Goal: Information Seeking & Learning: Learn about a topic

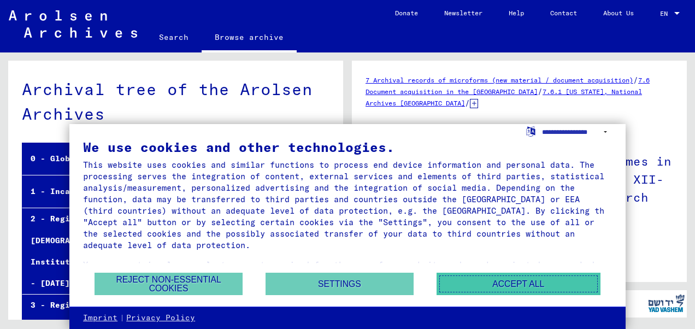
click at [527, 281] on button "Accept all" at bounding box center [518, 284] width 164 height 22
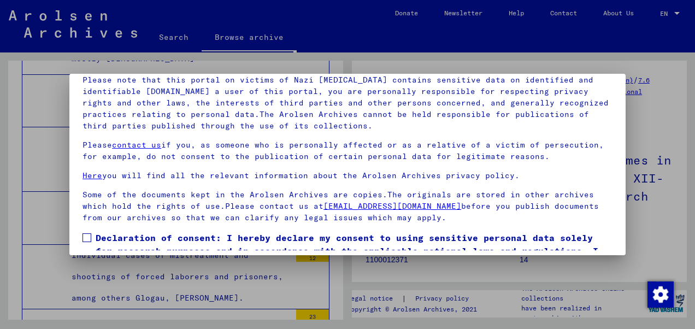
scroll to position [87, 0]
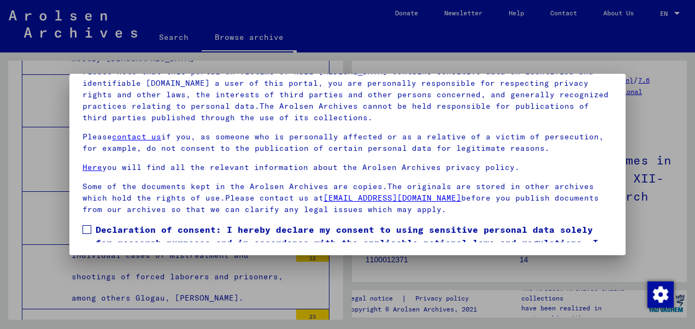
click at [653, 121] on div at bounding box center [347, 164] width 695 height 329
click at [86, 229] on span at bounding box center [86, 229] width 9 height 9
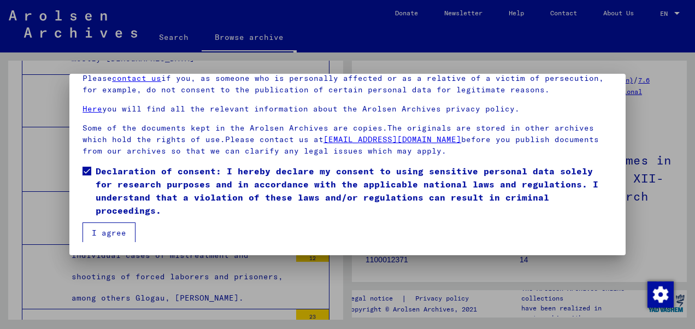
scroll to position [60, 0]
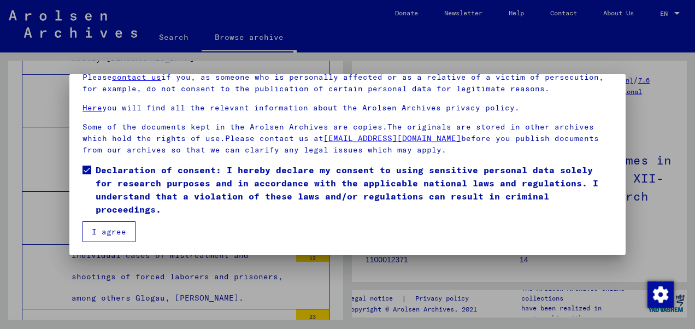
click at [115, 233] on button "I agree" at bounding box center [108, 231] width 53 height 21
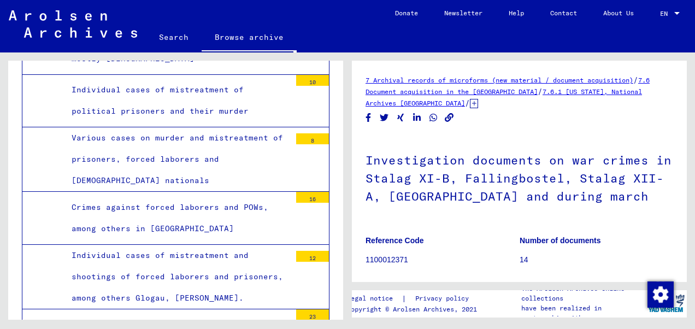
click at [456, 79] on link "7 Archival records of microforms (new material / document acquisition)" at bounding box center [499, 80] width 268 height 8
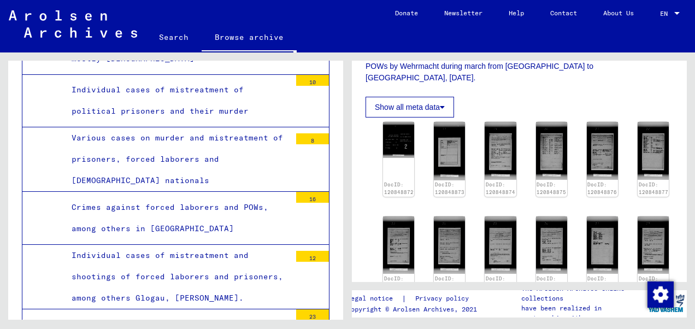
scroll to position [275, 0]
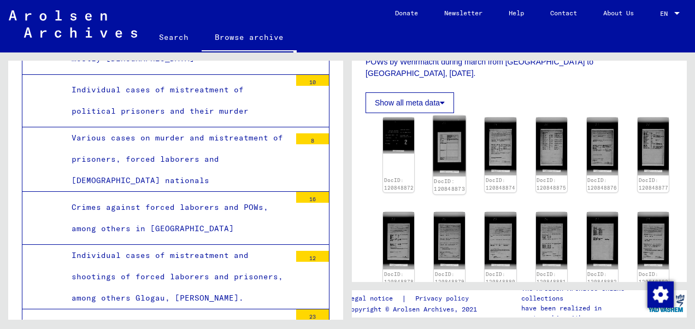
click at [440, 127] on img at bounding box center [449, 146] width 33 height 61
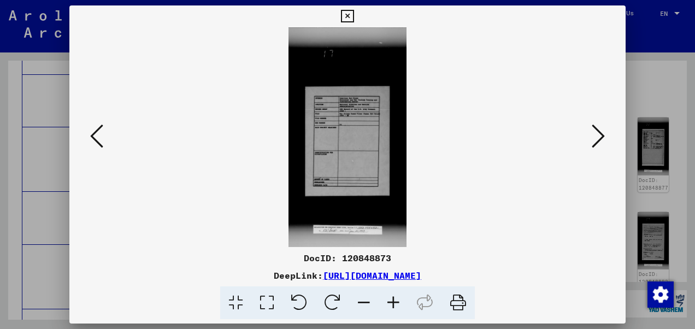
click at [598, 137] on icon at bounding box center [598, 136] width 13 height 26
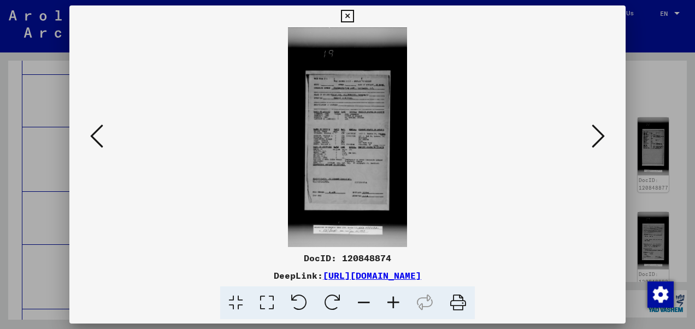
click at [390, 299] on icon at bounding box center [393, 302] width 29 height 33
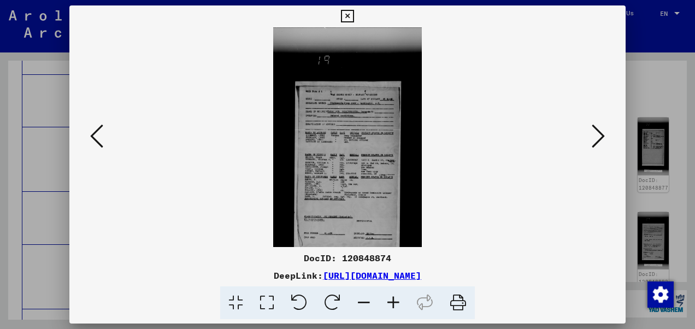
click at [390, 299] on icon at bounding box center [393, 302] width 29 height 33
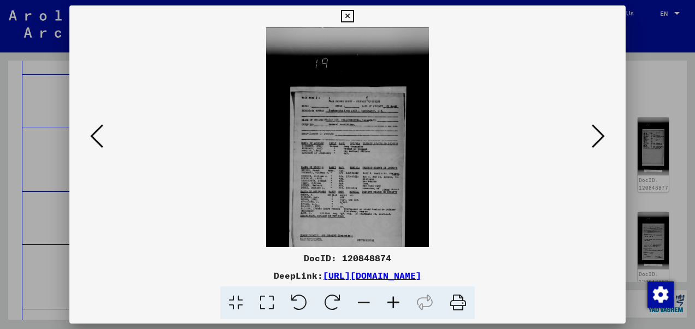
click at [390, 299] on icon at bounding box center [393, 302] width 29 height 33
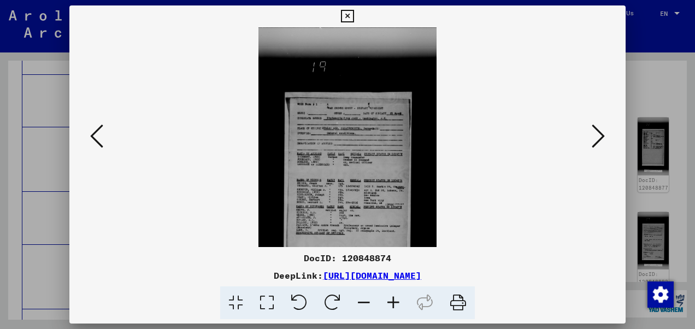
click at [390, 299] on icon at bounding box center [393, 302] width 29 height 33
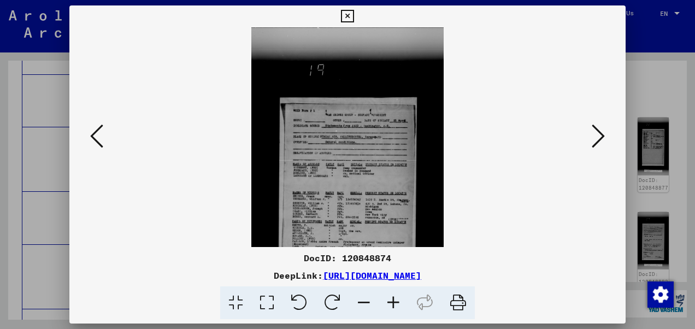
click at [390, 299] on icon at bounding box center [393, 302] width 29 height 33
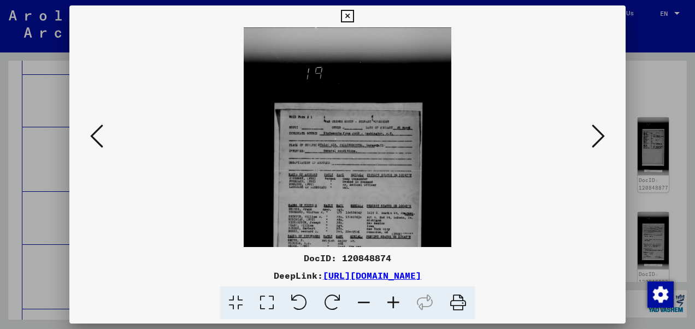
click at [390, 299] on icon at bounding box center [393, 302] width 29 height 33
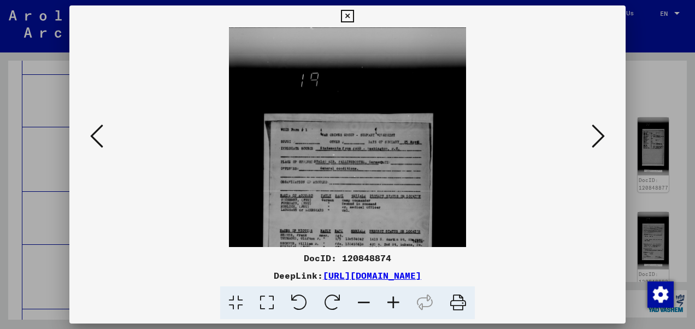
click at [390, 299] on icon at bounding box center [393, 302] width 29 height 33
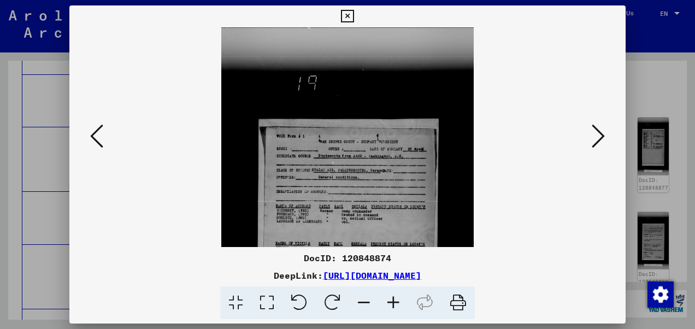
click at [390, 299] on icon at bounding box center [393, 302] width 29 height 33
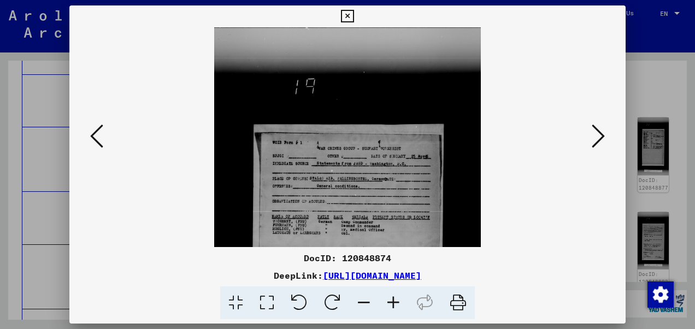
click at [390, 299] on icon at bounding box center [393, 302] width 29 height 33
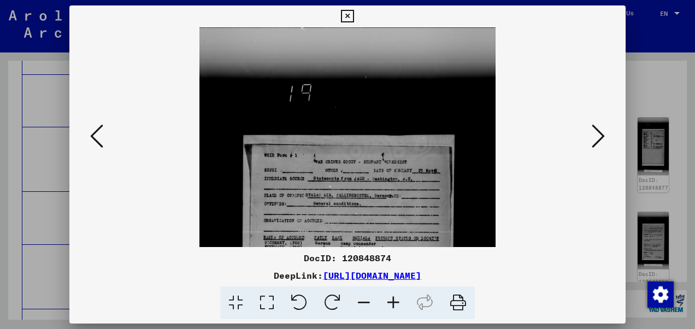
click at [390, 299] on icon at bounding box center [393, 302] width 29 height 33
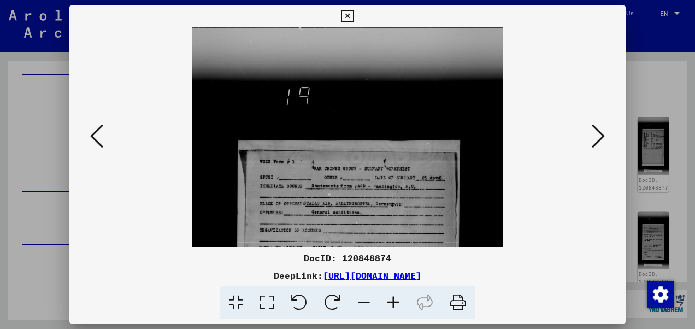
click at [390, 299] on icon at bounding box center [393, 302] width 29 height 33
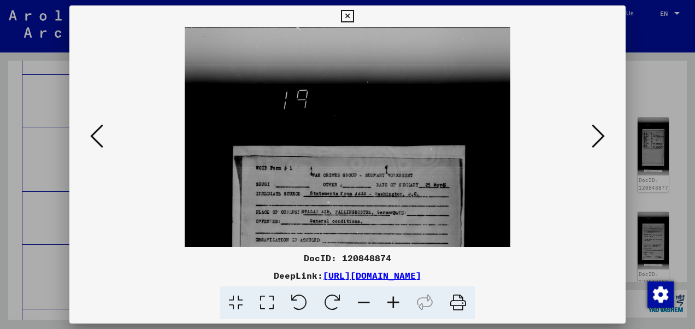
click at [390, 299] on icon at bounding box center [393, 302] width 29 height 33
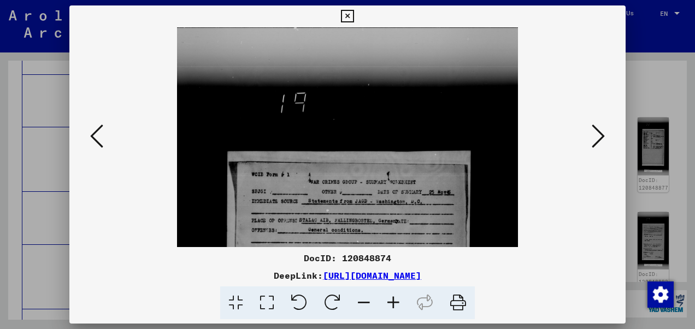
click at [390, 299] on icon at bounding box center [393, 302] width 29 height 33
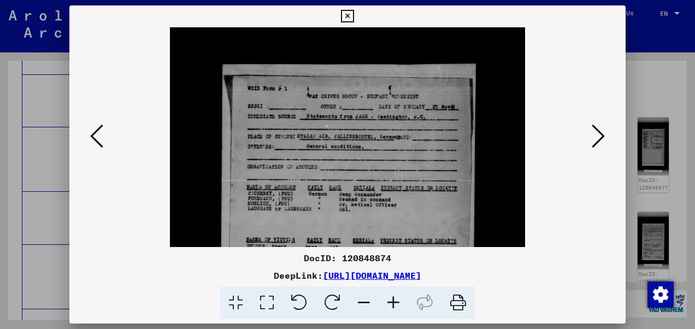
scroll to position [108, 0]
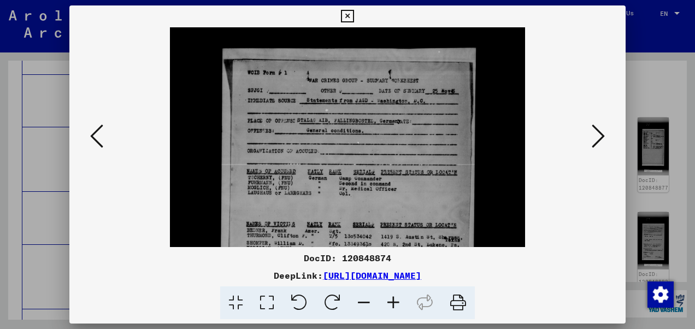
drag, startPoint x: 379, startPoint y: 199, endPoint x: 353, endPoint y: 95, distance: 106.9
click at [353, 95] on img at bounding box center [347, 247] width 355 height 657
click at [392, 299] on icon at bounding box center [393, 302] width 29 height 33
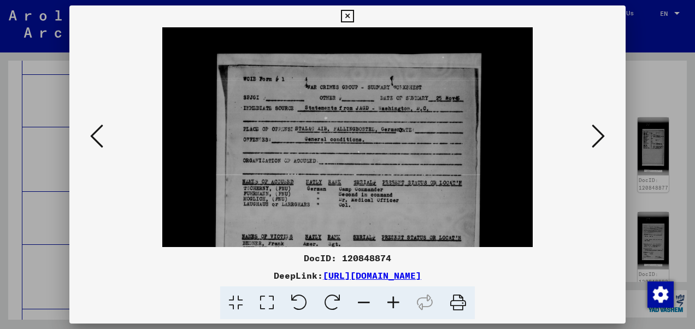
click at [392, 299] on icon at bounding box center [393, 302] width 29 height 33
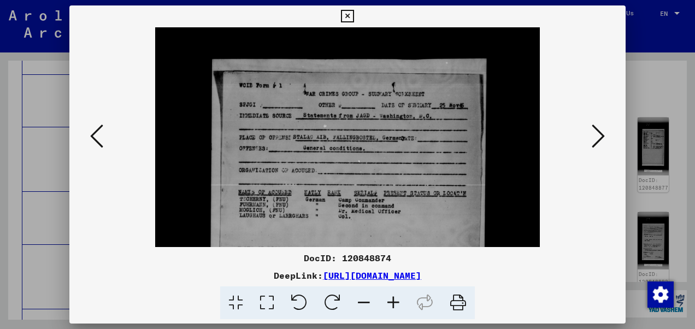
click at [392, 299] on icon at bounding box center [393, 302] width 29 height 33
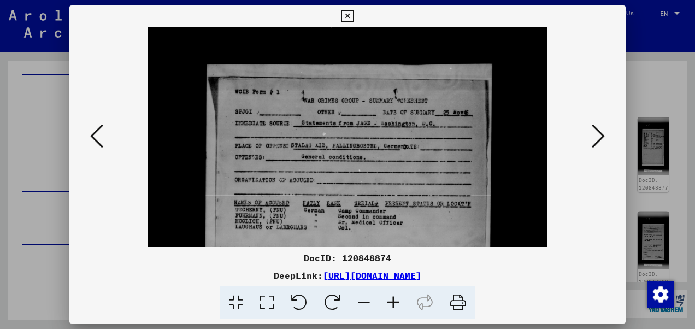
click at [392, 299] on icon at bounding box center [393, 302] width 29 height 33
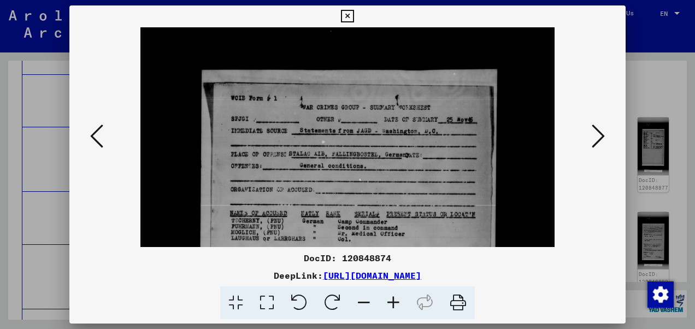
click at [392, 299] on icon at bounding box center [393, 302] width 29 height 33
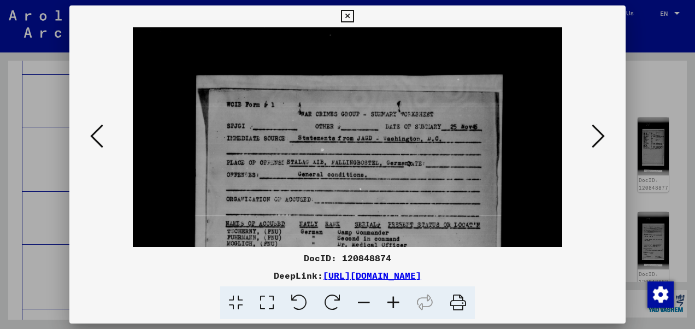
click at [392, 299] on icon at bounding box center [393, 302] width 29 height 33
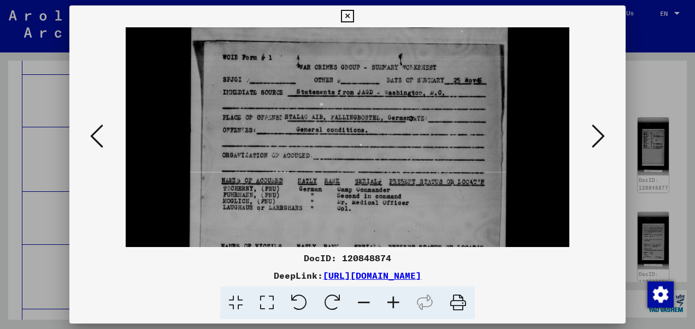
scroll to position [163, 0]
drag, startPoint x: 357, startPoint y: 190, endPoint x: 332, endPoint y: 138, distance: 57.9
click at [332, 138] on img at bounding box center [348, 275] width 444 height 820
click at [392, 298] on icon at bounding box center [393, 302] width 29 height 33
click at [392, 300] on icon at bounding box center [393, 302] width 29 height 33
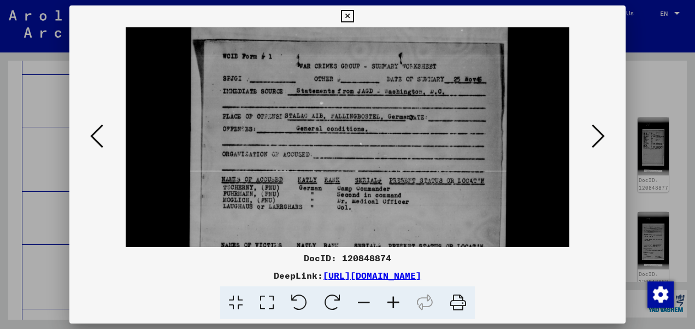
click at [392, 300] on icon at bounding box center [393, 302] width 29 height 33
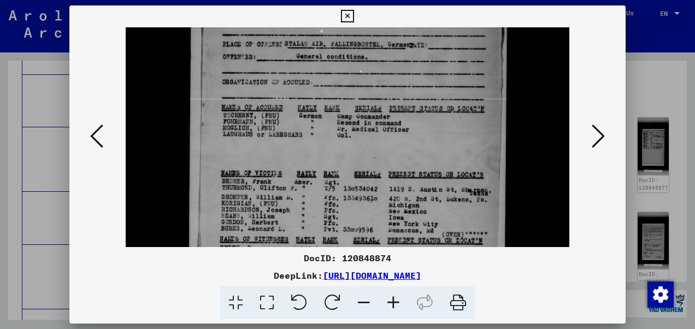
scroll to position [235, 0]
drag, startPoint x: 358, startPoint y: 194, endPoint x: 355, endPoint y: 125, distance: 69.4
click at [355, 125] on img at bounding box center [348, 202] width 444 height 820
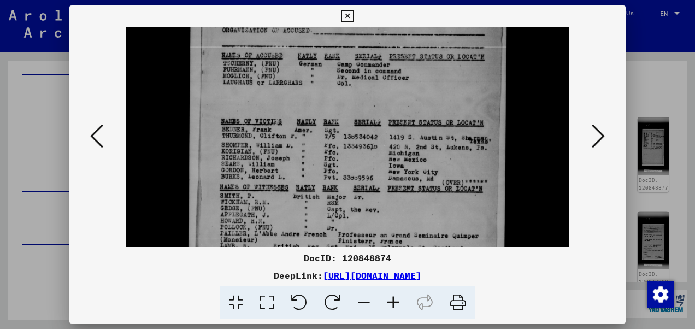
scroll to position [287, 0]
drag, startPoint x: 395, startPoint y: 182, endPoint x: 389, endPoint y: 132, distance: 50.7
click at [389, 132] on img at bounding box center [348, 150] width 444 height 820
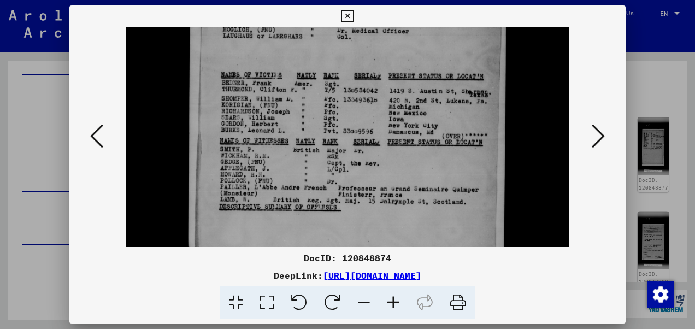
scroll to position [334, 0]
drag, startPoint x: 387, startPoint y: 155, endPoint x: 388, endPoint y: 114, distance: 41.0
click at [388, 114] on img at bounding box center [348, 104] width 444 height 820
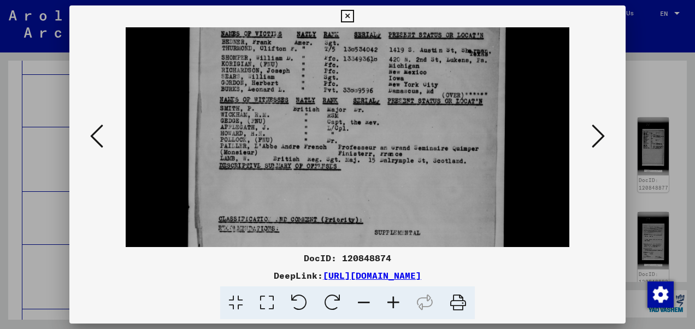
scroll to position [376, 0]
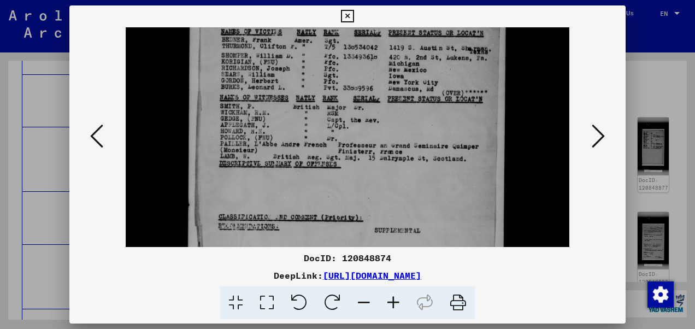
drag, startPoint x: 376, startPoint y: 176, endPoint x: 374, endPoint y: 135, distance: 40.5
click at [374, 135] on img at bounding box center [348, 61] width 444 height 820
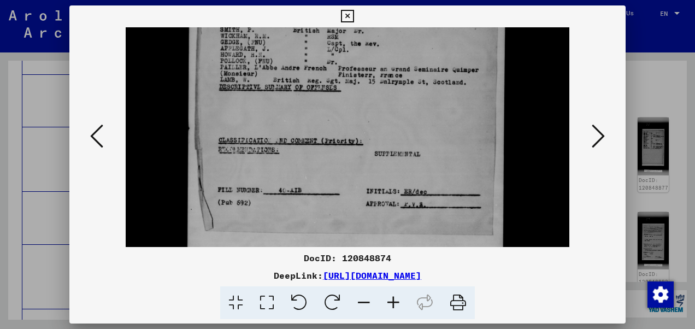
scroll to position [454, 0]
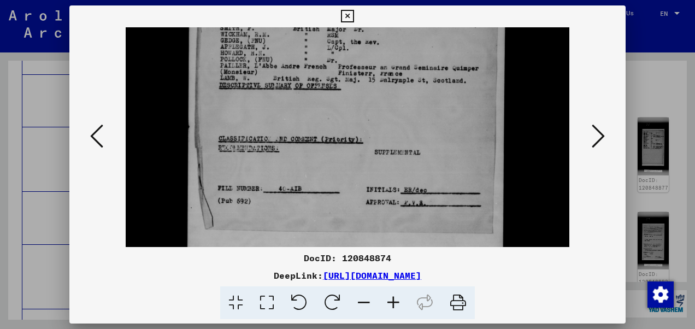
drag, startPoint x: 384, startPoint y: 178, endPoint x: 369, endPoint y: 102, distance: 77.3
click at [599, 137] on icon at bounding box center [598, 136] width 13 height 26
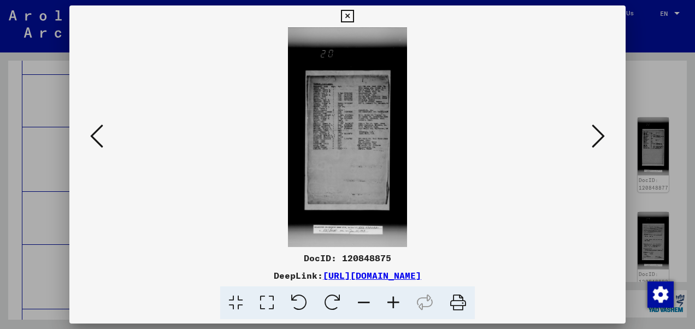
click at [392, 305] on icon at bounding box center [393, 302] width 29 height 33
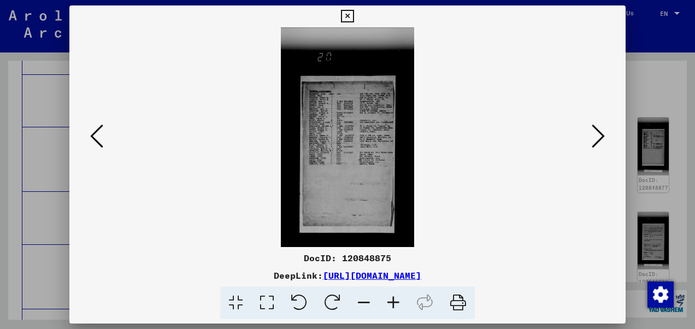
click at [392, 305] on icon at bounding box center [393, 302] width 29 height 33
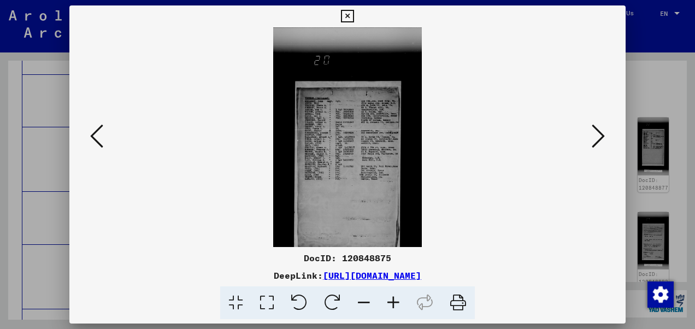
click at [392, 305] on icon at bounding box center [393, 302] width 29 height 33
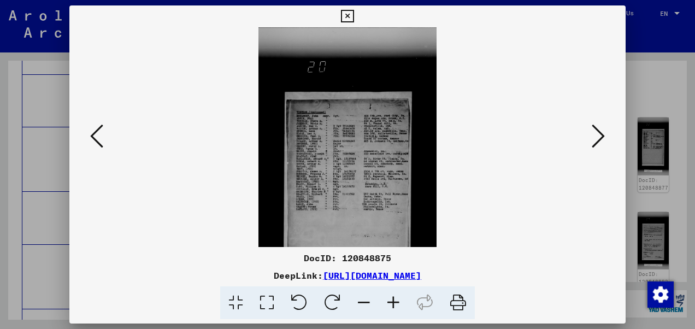
click at [392, 305] on icon at bounding box center [393, 302] width 29 height 33
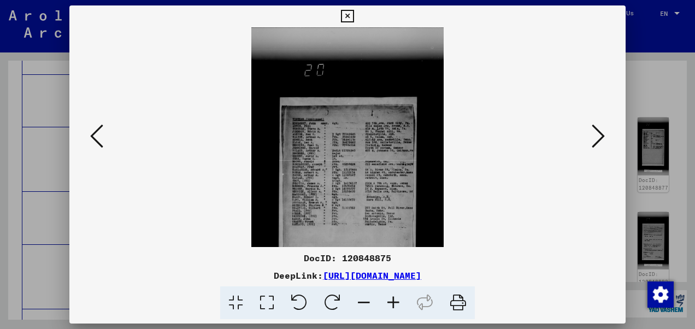
click at [392, 305] on icon at bounding box center [393, 302] width 29 height 33
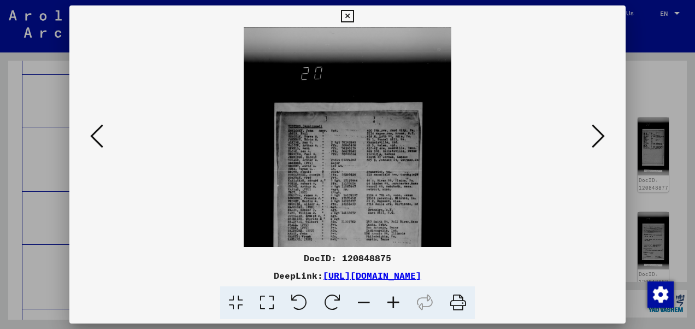
click at [392, 305] on icon at bounding box center [393, 302] width 29 height 33
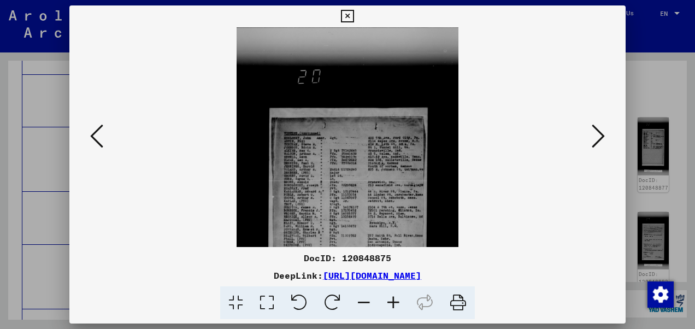
click at [392, 305] on icon at bounding box center [393, 302] width 29 height 33
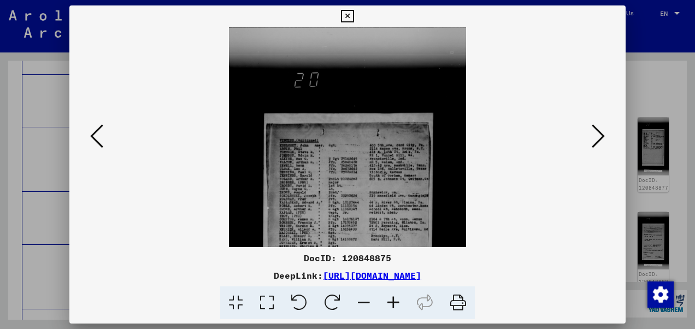
click at [392, 305] on icon at bounding box center [393, 302] width 29 height 33
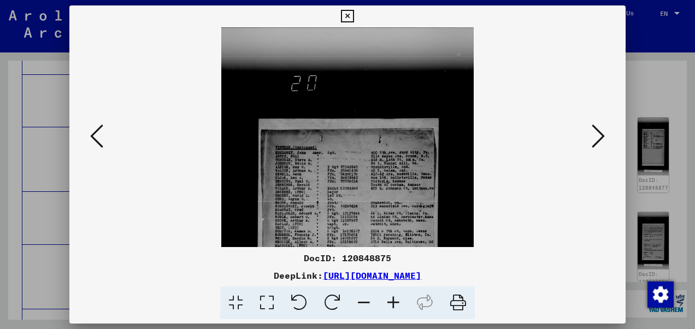
click at [392, 305] on icon at bounding box center [393, 302] width 29 height 33
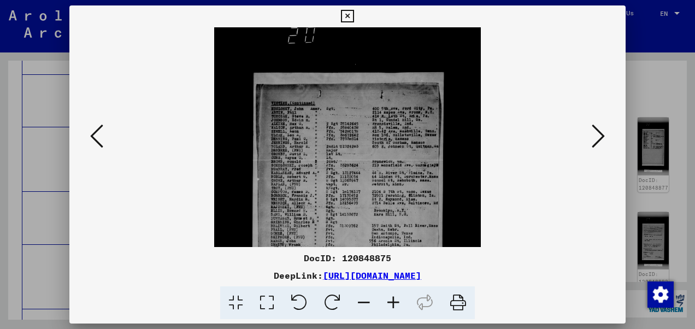
scroll to position [61, 0]
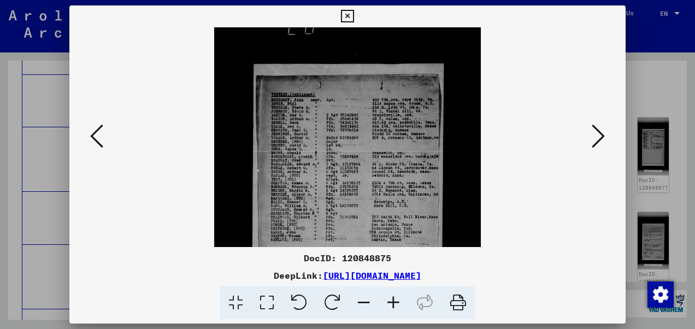
drag, startPoint x: 292, startPoint y: 214, endPoint x: 284, endPoint y: 154, distance: 60.6
click at [284, 154] on img at bounding box center [347, 213] width 267 height 493
click at [394, 300] on icon at bounding box center [393, 302] width 29 height 33
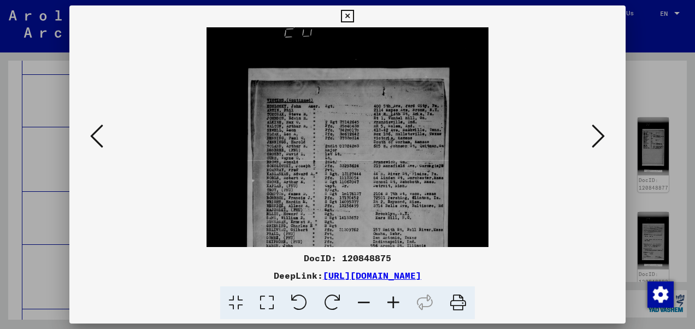
click at [394, 300] on icon at bounding box center [393, 302] width 29 height 33
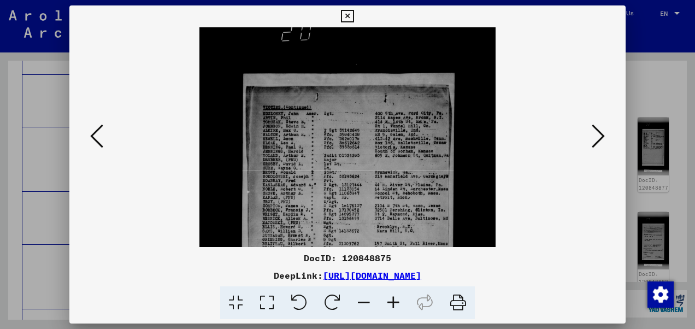
click at [394, 300] on icon at bounding box center [393, 302] width 29 height 33
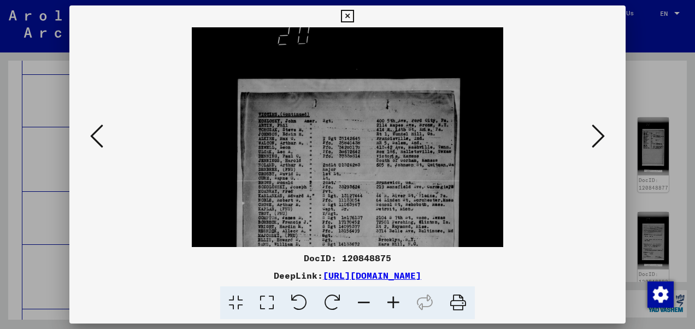
click at [394, 300] on icon at bounding box center [393, 302] width 29 height 33
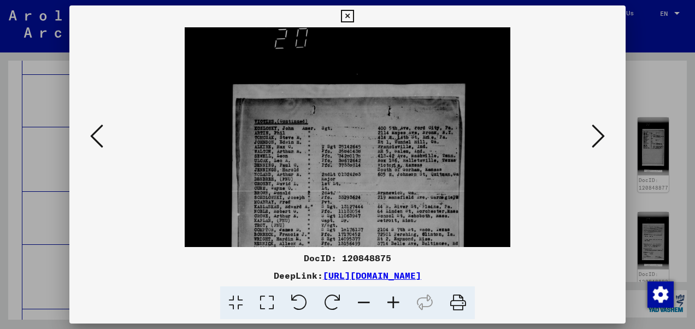
click at [389, 300] on icon at bounding box center [393, 302] width 29 height 33
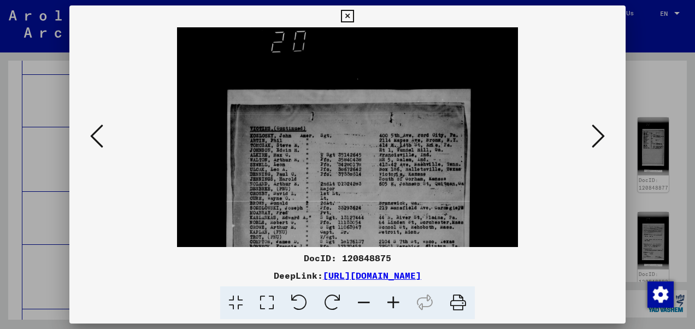
click at [389, 300] on icon at bounding box center [393, 302] width 29 height 33
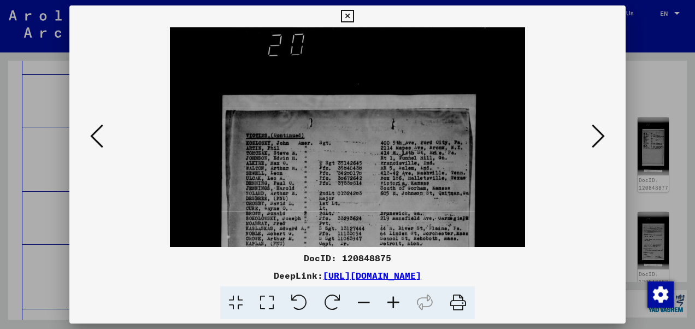
click at [389, 300] on icon at bounding box center [393, 302] width 29 height 33
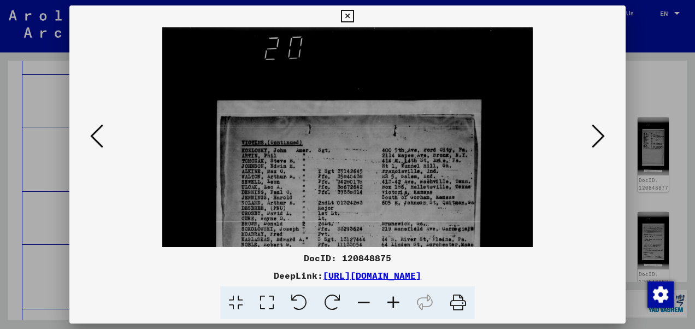
click at [389, 300] on icon at bounding box center [393, 302] width 29 height 33
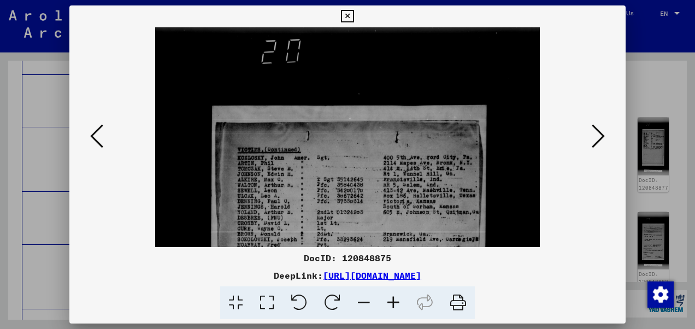
click at [389, 300] on icon at bounding box center [393, 302] width 29 height 33
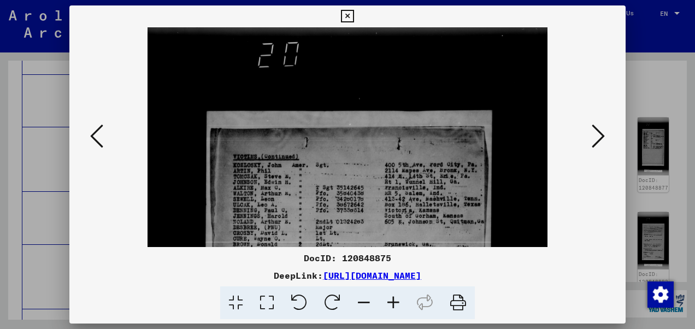
click at [389, 300] on icon at bounding box center [393, 302] width 29 height 33
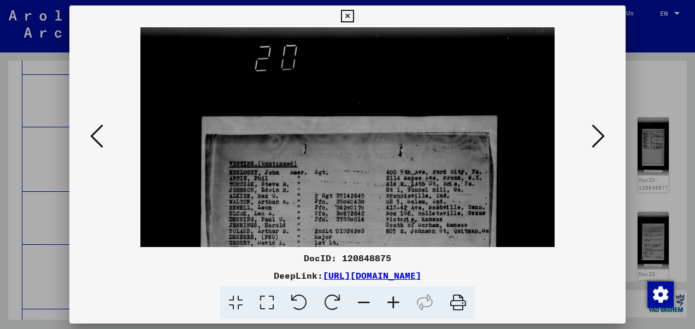
click at [389, 300] on icon at bounding box center [393, 302] width 29 height 33
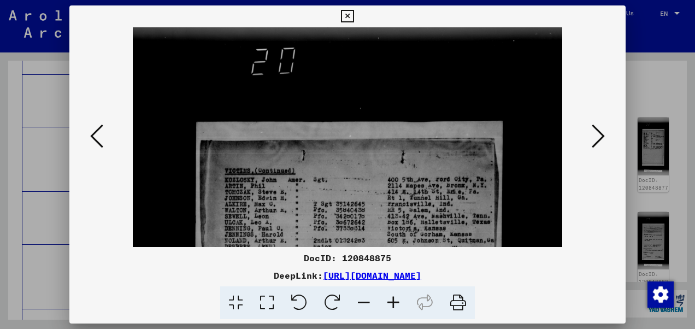
click at [389, 300] on icon at bounding box center [393, 302] width 29 height 33
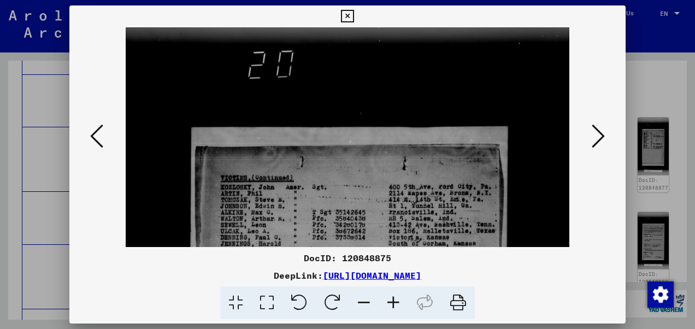
click at [389, 300] on icon at bounding box center [393, 302] width 29 height 33
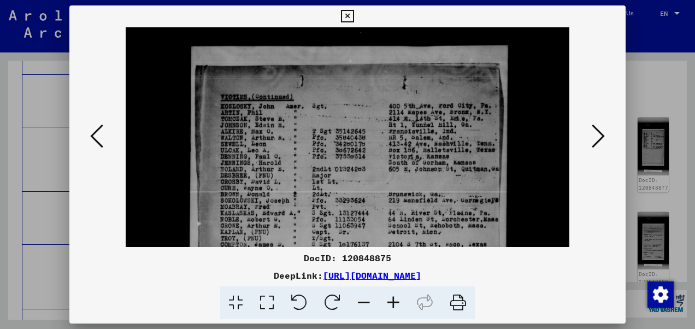
scroll to position [143, 0]
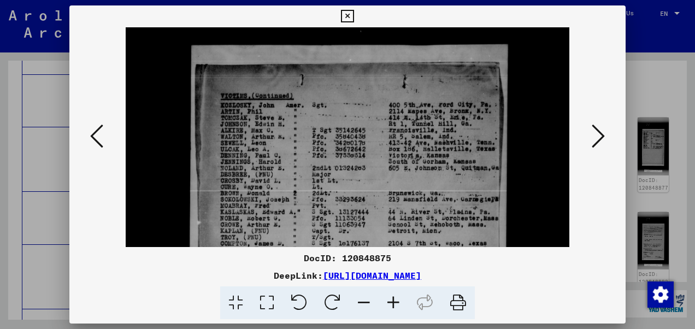
drag, startPoint x: 323, startPoint y: 200, endPoint x: 306, endPoint y: 119, distance: 82.7
click at [306, 119] on img at bounding box center [348, 294] width 444 height 820
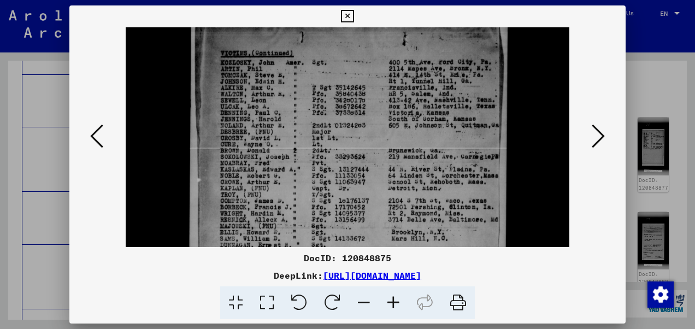
drag, startPoint x: 327, startPoint y: 167, endPoint x: 329, endPoint y: 125, distance: 42.6
click at [329, 125] on img at bounding box center [348, 252] width 444 height 820
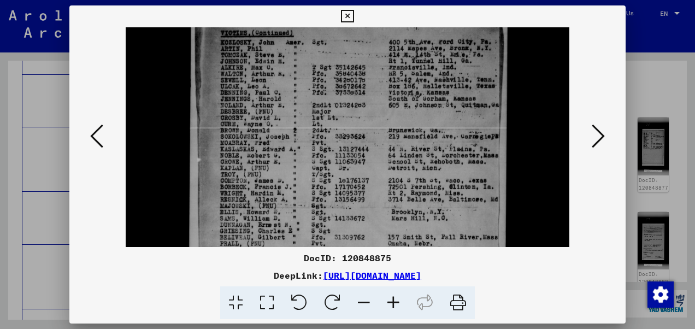
scroll to position [208, 0]
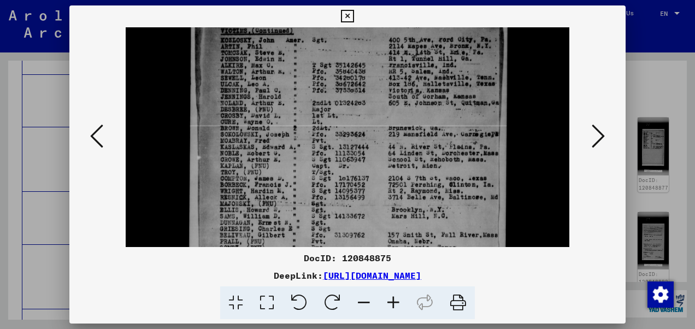
click at [338, 129] on img at bounding box center [348, 229] width 444 height 820
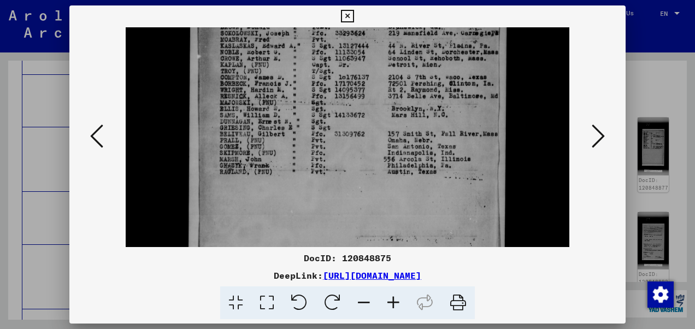
scroll to position [314, 0]
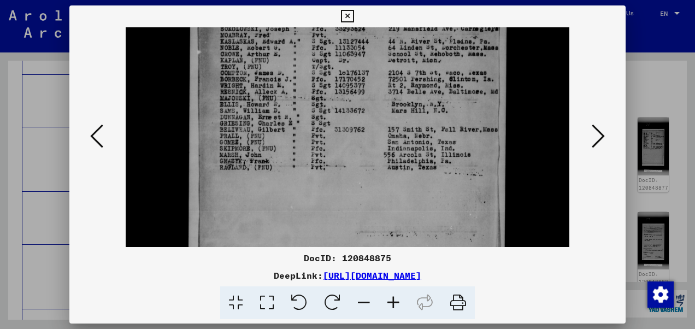
drag, startPoint x: 329, startPoint y: 198, endPoint x: 334, endPoint y: 94, distance: 104.4
click at [334, 94] on img at bounding box center [348, 124] width 444 height 820
click at [596, 140] on icon at bounding box center [598, 136] width 13 height 26
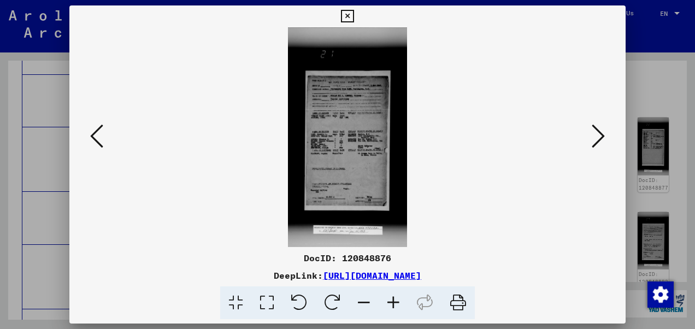
click at [348, 134] on img at bounding box center [347, 137] width 119 height 220
click at [391, 299] on icon at bounding box center [393, 302] width 29 height 33
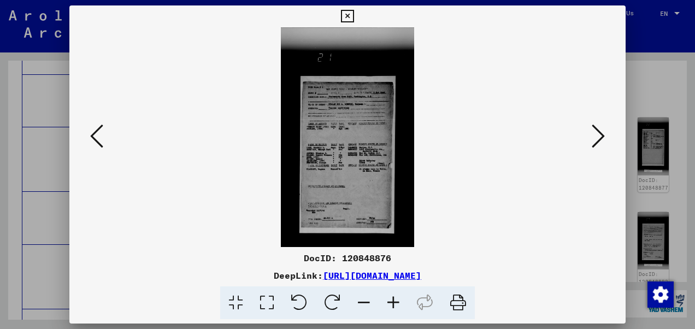
click at [391, 299] on icon at bounding box center [393, 302] width 29 height 33
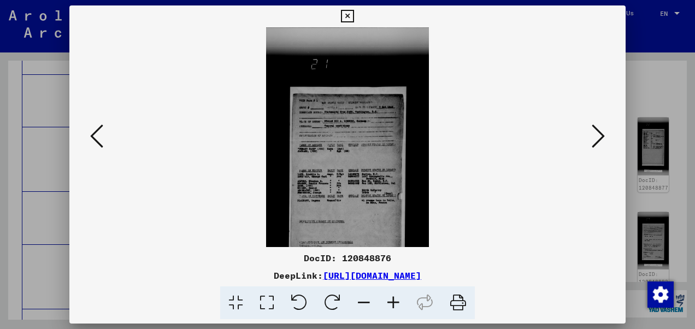
click at [391, 299] on icon at bounding box center [393, 302] width 29 height 33
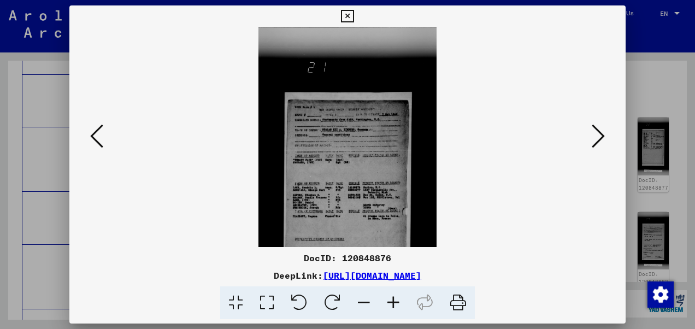
click at [391, 299] on icon at bounding box center [393, 302] width 29 height 33
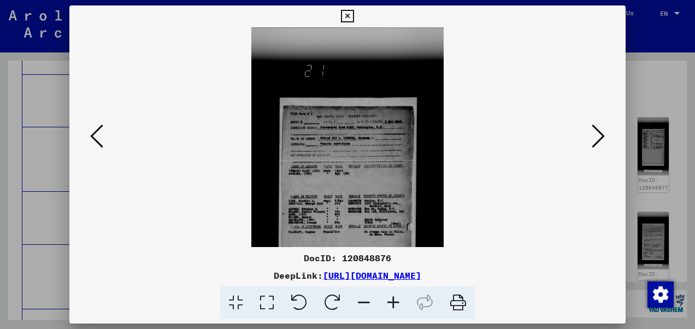
click at [391, 299] on icon at bounding box center [393, 302] width 29 height 33
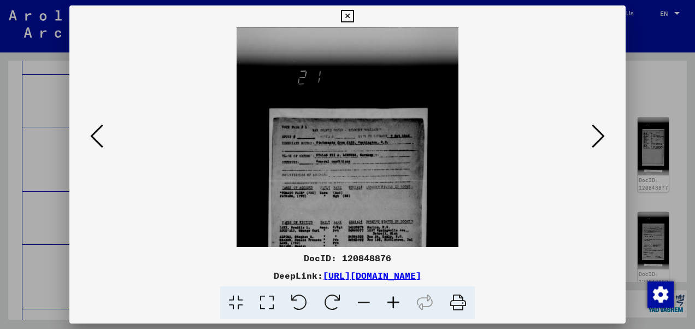
click at [391, 299] on icon at bounding box center [393, 302] width 29 height 33
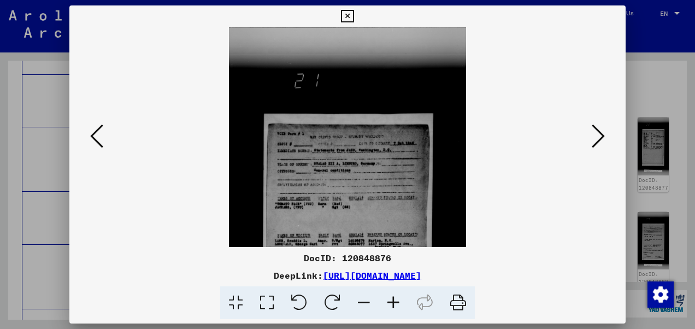
click at [391, 299] on icon at bounding box center [393, 302] width 29 height 33
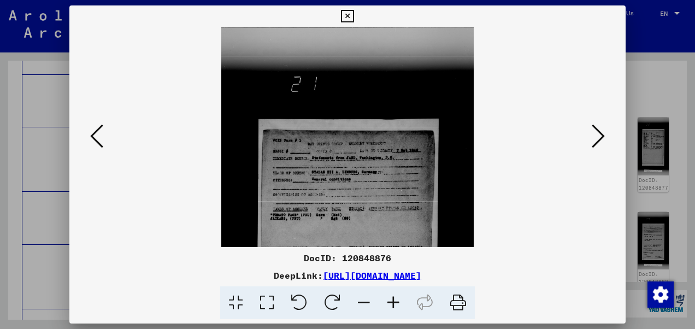
click at [391, 299] on icon at bounding box center [393, 302] width 29 height 33
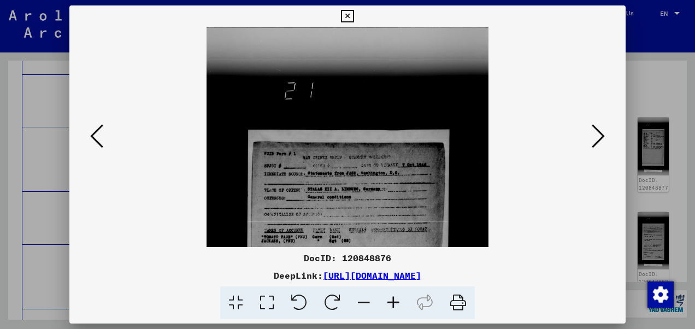
click at [391, 299] on icon at bounding box center [393, 302] width 29 height 33
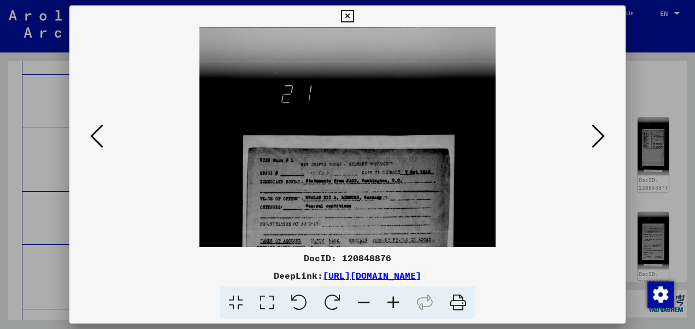
click at [391, 299] on icon at bounding box center [393, 302] width 29 height 33
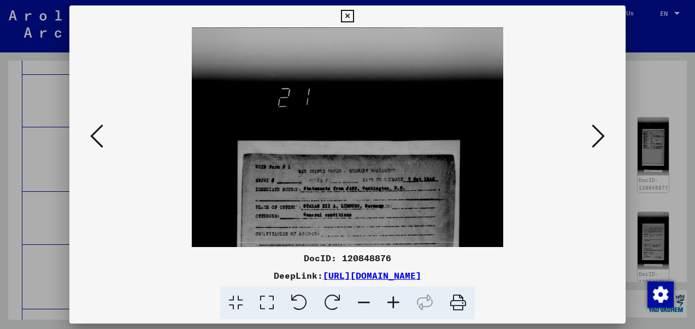
click at [391, 299] on icon at bounding box center [393, 302] width 29 height 33
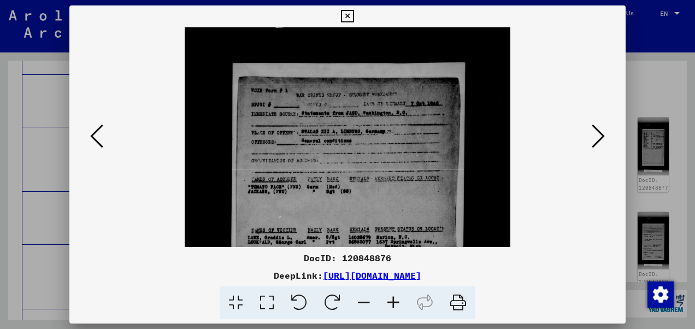
scroll to position [84, 0]
drag, startPoint x: 272, startPoint y: 196, endPoint x: 255, endPoint y: 114, distance: 83.7
click at [255, 114] on img at bounding box center [348, 245] width 326 height 602
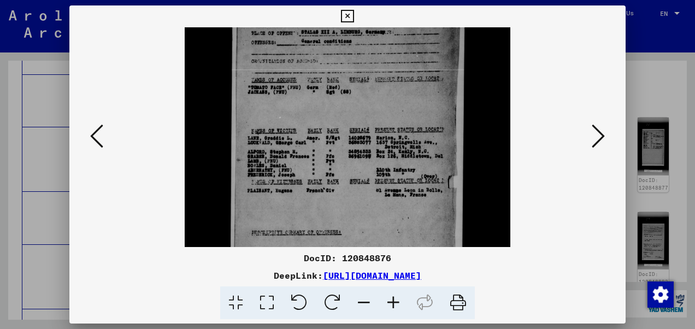
scroll to position [185, 0]
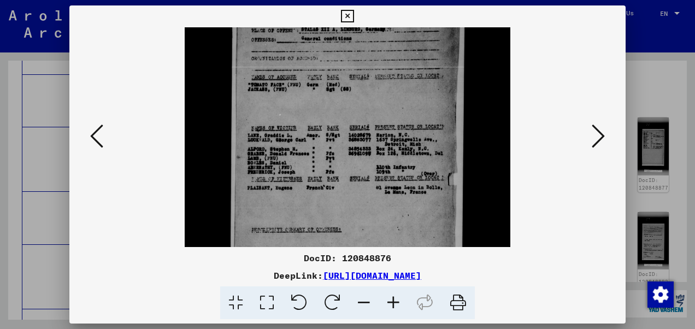
drag, startPoint x: 309, startPoint y: 149, endPoint x: 294, endPoint y: 48, distance: 101.7
click at [294, 48] on img at bounding box center [348, 143] width 326 height 602
click at [389, 302] on icon at bounding box center [393, 302] width 29 height 33
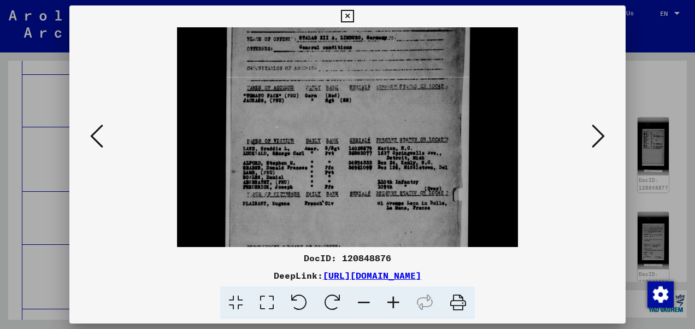
click at [389, 302] on icon at bounding box center [393, 302] width 29 height 33
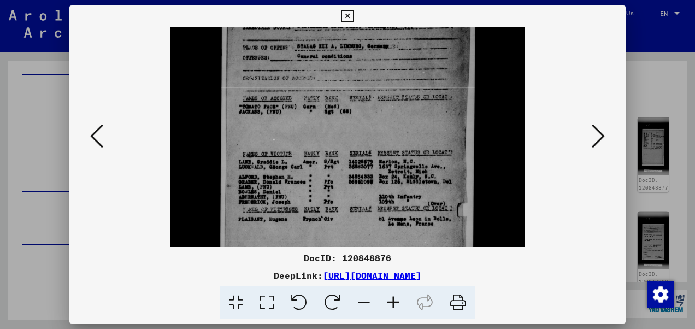
click at [389, 302] on icon at bounding box center [393, 302] width 29 height 33
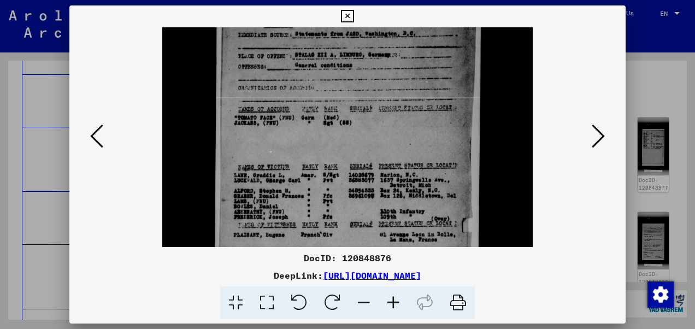
click at [389, 302] on icon at bounding box center [393, 302] width 29 height 33
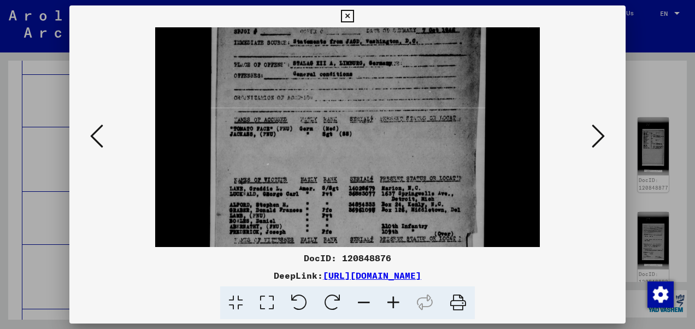
click at [389, 302] on icon at bounding box center [393, 302] width 29 height 33
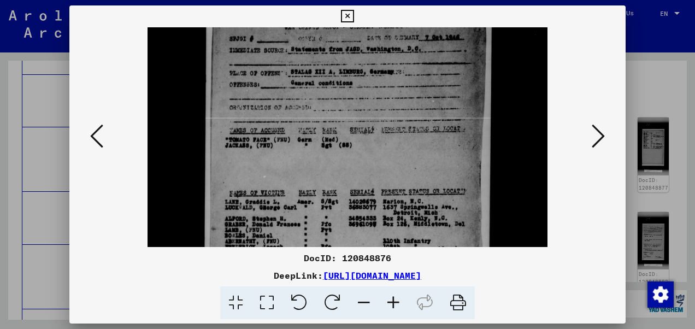
click at [389, 302] on icon at bounding box center [393, 302] width 29 height 33
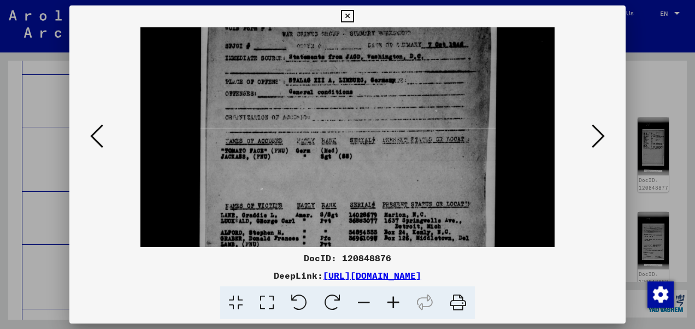
click at [389, 302] on icon at bounding box center [393, 302] width 29 height 33
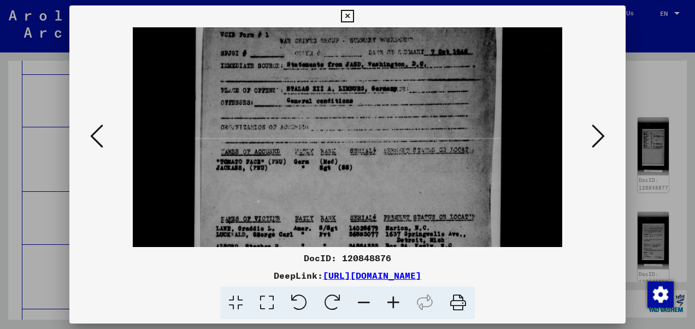
click at [389, 302] on icon at bounding box center [393, 302] width 29 height 33
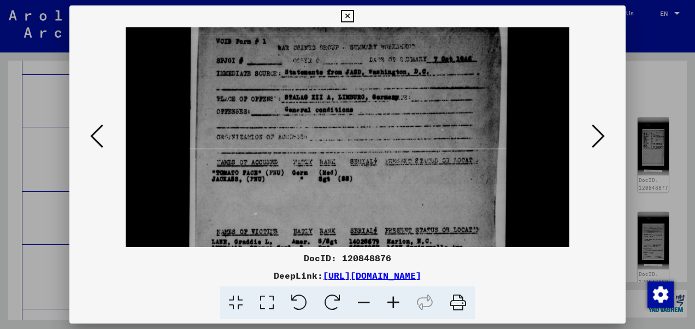
click at [389, 302] on icon at bounding box center [393, 302] width 29 height 33
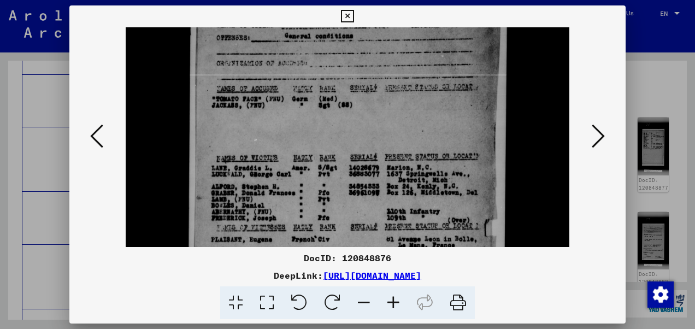
scroll to position [260, 0]
drag, startPoint x: 341, startPoint y: 169, endPoint x: 329, endPoint y: 98, distance: 72.6
click at [329, 98] on img at bounding box center [348, 177] width 444 height 820
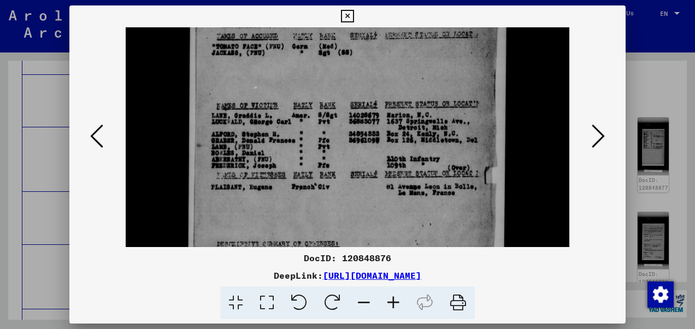
scroll to position [312, 0]
drag, startPoint x: 330, startPoint y: 135, endPoint x: 326, endPoint y: 86, distance: 49.4
click at [326, 86] on img at bounding box center [348, 125] width 444 height 820
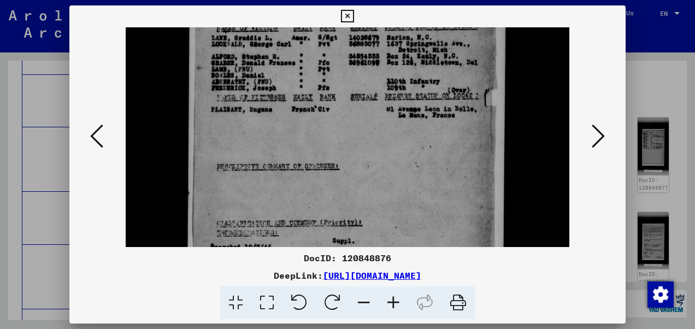
scroll to position [390, 0]
drag, startPoint x: 324, startPoint y: 175, endPoint x: 311, endPoint y: 99, distance: 76.4
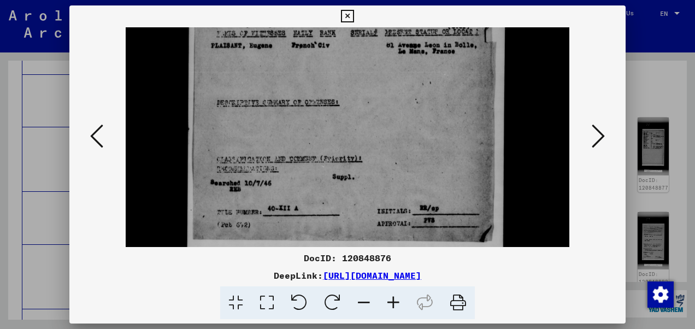
scroll to position [465, 0]
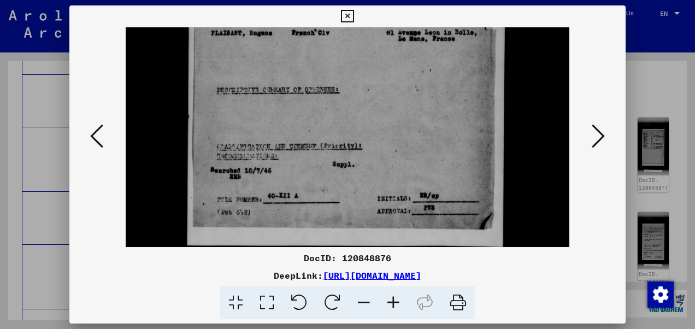
drag, startPoint x: 311, startPoint y: 99, endPoint x: 280, endPoint y: 101, distance: 31.2
click at [602, 134] on icon at bounding box center [598, 136] width 13 height 26
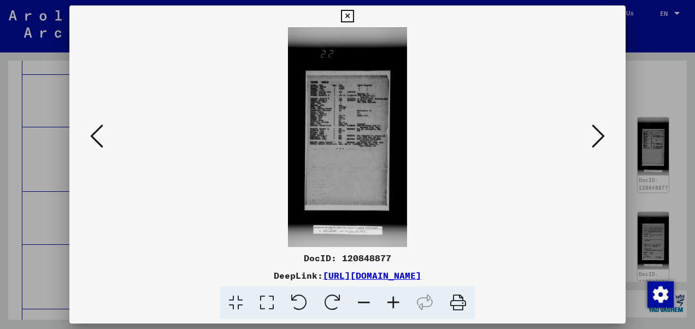
click at [393, 301] on icon at bounding box center [393, 302] width 29 height 33
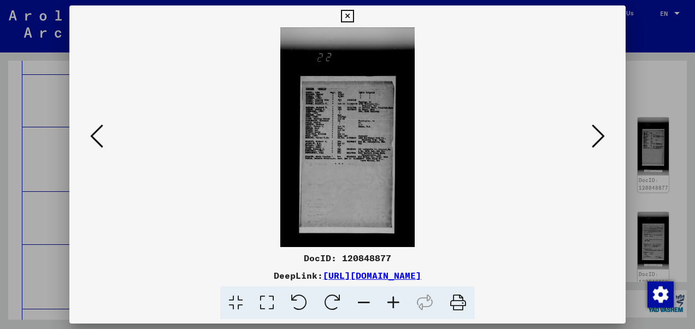
click at [393, 301] on icon at bounding box center [393, 302] width 29 height 33
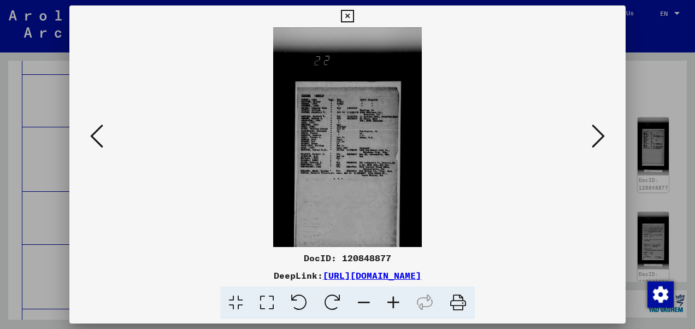
click at [393, 301] on icon at bounding box center [393, 302] width 29 height 33
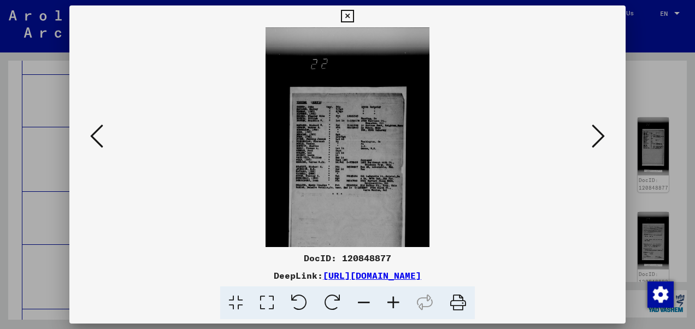
click at [393, 301] on icon at bounding box center [393, 302] width 29 height 33
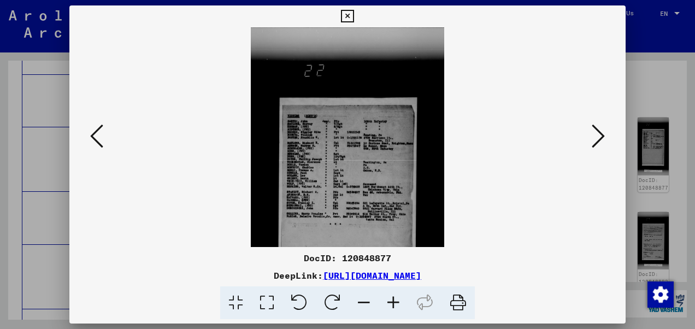
click at [393, 301] on icon at bounding box center [393, 302] width 29 height 33
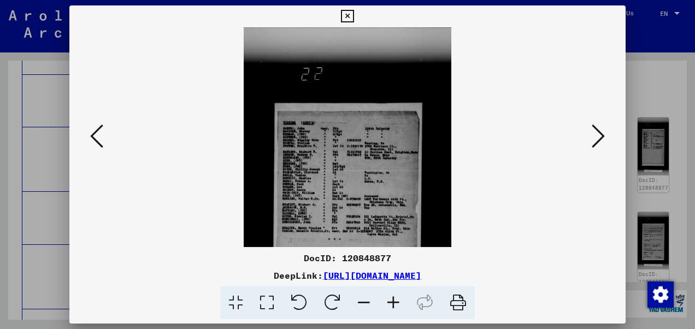
click at [393, 301] on icon at bounding box center [393, 302] width 29 height 33
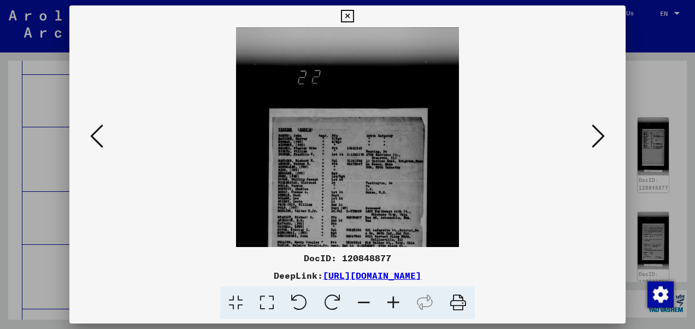
click at [393, 301] on icon at bounding box center [393, 302] width 29 height 33
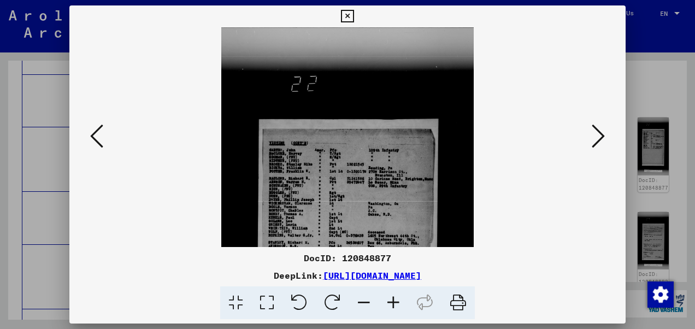
click at [393, 301] on icon at bounding box center [393, 302] width 29 height 33
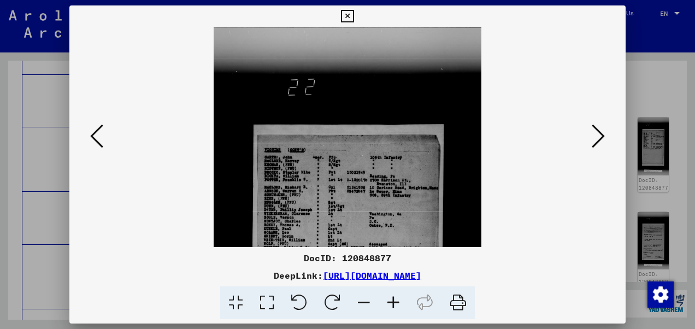
click at [393, 301] on icon at bounding box center [393, 302] width 29 height 33
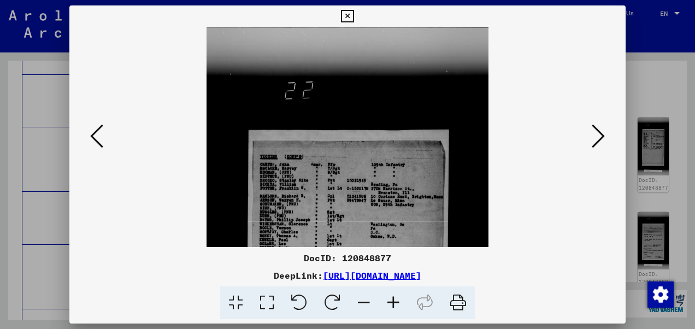
click at [393, 301] on icon at bounding box center [393, 302] width 29 height 33
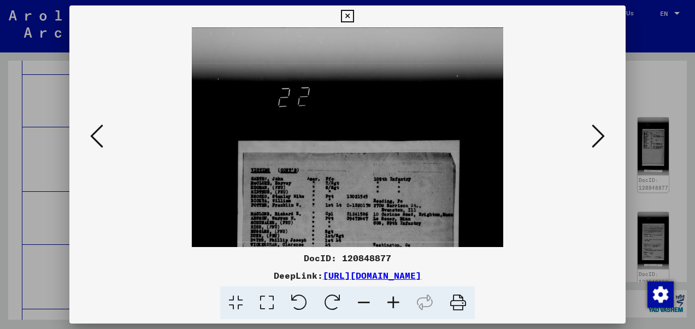
click at [393, 301] on icon at bounding box center [393, 302] width 29 height 33
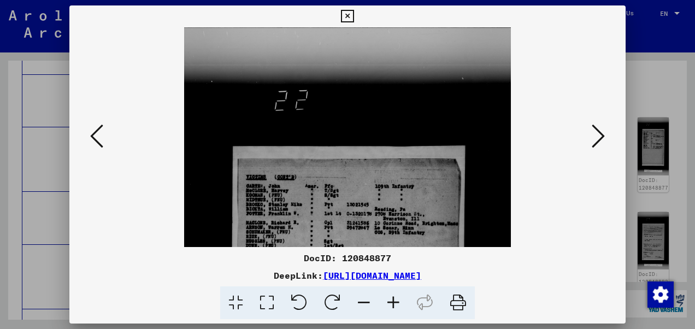
click at [393, 301] on icon at bounding box center [393, 302] width 29 height 33
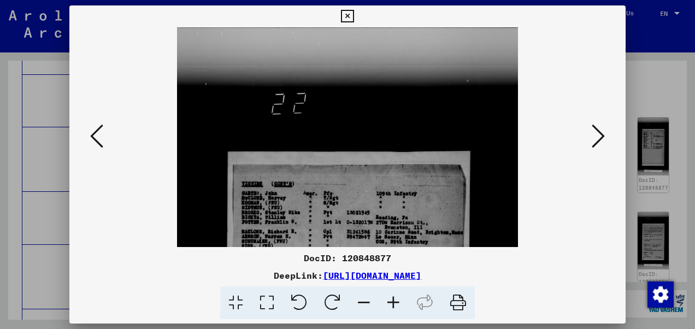
click at [393, 301] on icon at bounding box center [393, 302] width 29 height 33
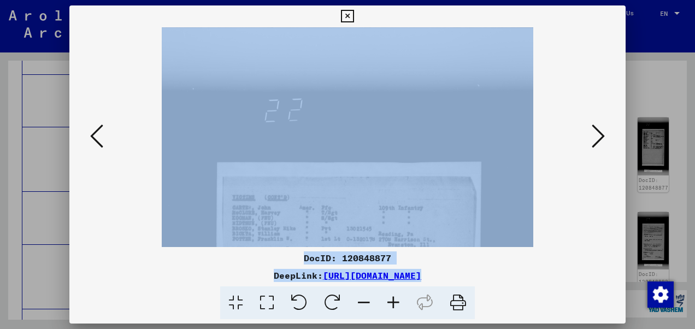
drag, startPoint x: 393, startPoint y: 301, endPoint x: 312, endPoint y: 201, distance: 128.2
click at [312, 201] on div "DocID: 120848877 DeepLink: [URL][DOMAIN_NAME]" at bounding box center [347, 162] width 556 height 314
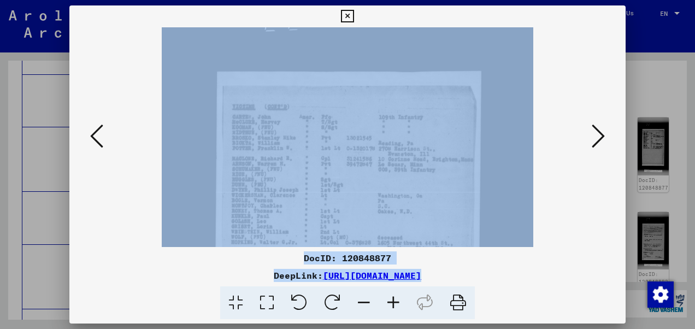
scroll to position [97, 0]
drag, startPoint x: 312, startPoint y: 201, endPoint x: 302, endPoint y: 105, distance: 96.8
click at [302, 105] on img at bounding box center [347, 272] width 371 height 684
click at [389, 155] on img at bounding box center [347, 272] width 371 height 684
click at [477, 150] on img at bounding box center [347, 272] width 371 height 684
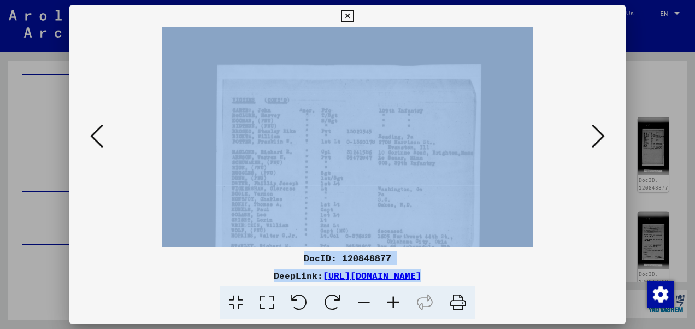
click at [505, 157] on img at bounding box center [347, 272] width 371 height 684
click at [563, 227] on div at bounding box center [348, 137] width 482 height 220
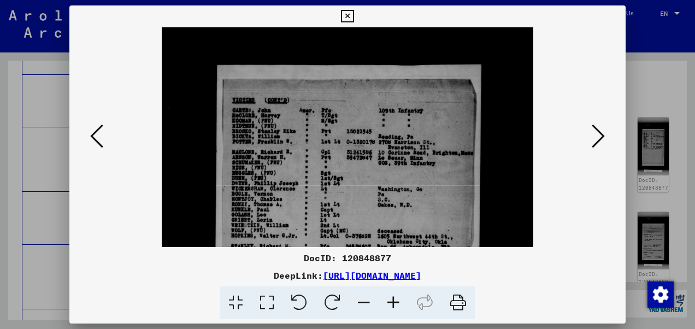
click at [390, 301] on icon at bounding box center [393, 302] width 29 height 33
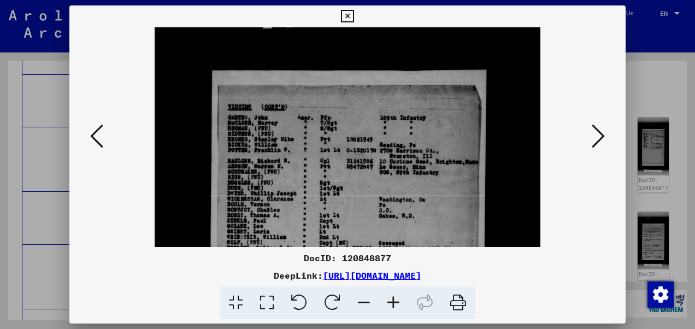
click at [390, 301] on icon at bounding box center [393, 302] width 29 height 33
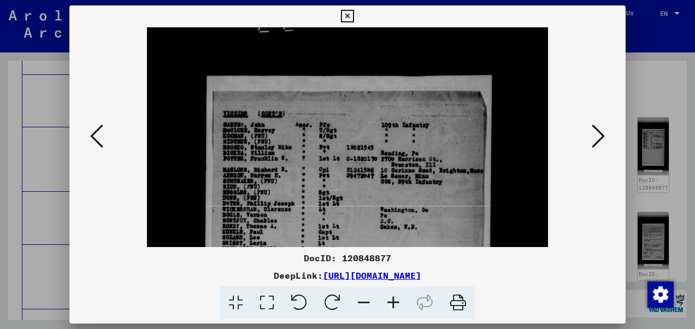
click at [390, 301] on icon at bounding box center [393, 302] width 29 height 33
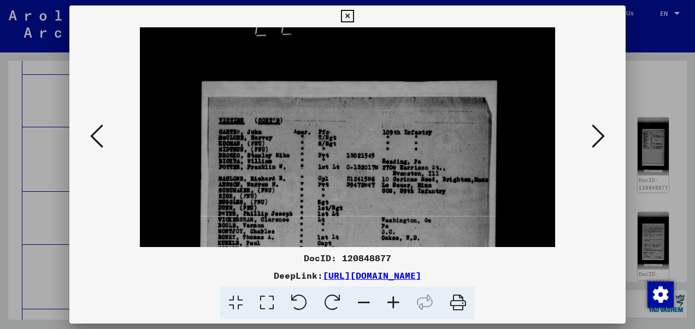
click at [390, 301] on icon at bounding box center [393, 302] width 29 height 33
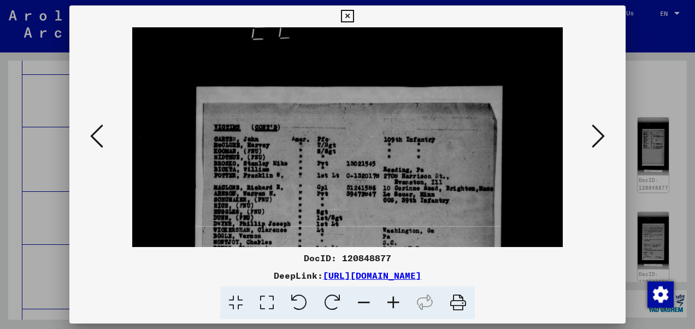
click at [390, 301] on icon at bounding box center [393, 302] width 29 height 33
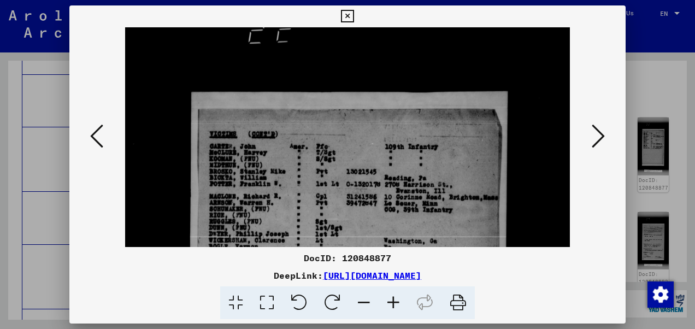
click at [390, 301] on icon at bounding box center [393, 302] width 29 height 33
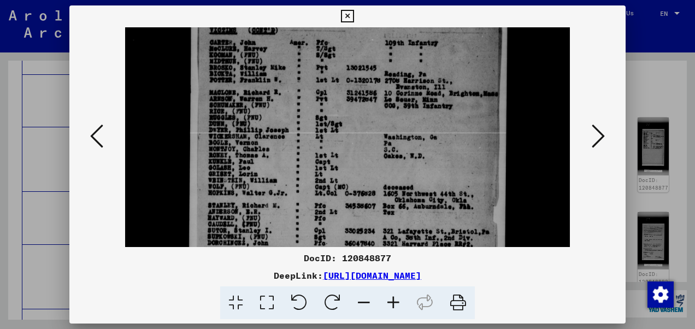
scroll to position [202, 0]
drag, startPoint x: 528, startPoint y: 184, endPoint x: 523, endPoint y: 81, distance: 103.4
click at [523, 81] on img at bounding box center [347, 236] width 445 height 820
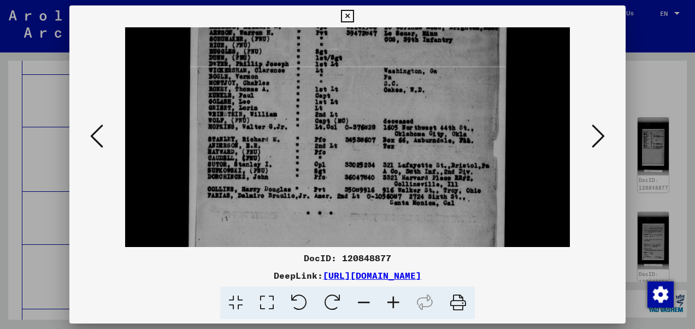
scroll to position [301, 0]
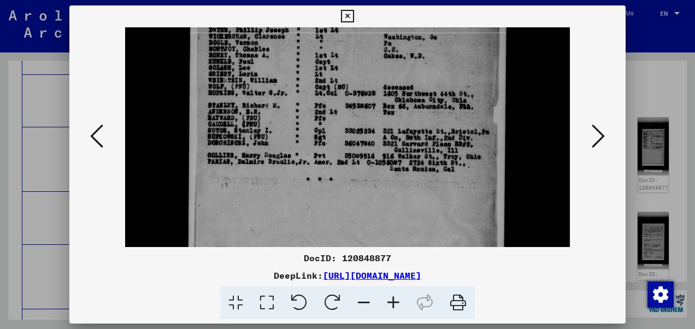
drag, startPoint x: 524, startPoint y: 176, endPoint x: 512, endPoint y: 79, distance: 98.0
click at [512, 79] on img at bounding box center [347, 136] width 445 height 820
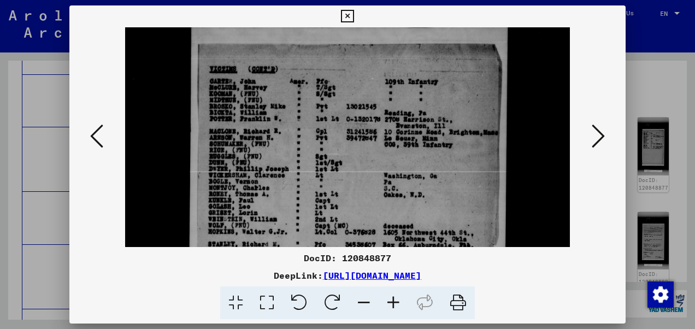
scroll to position [162, 0]
drag, startPoint x: 522, startPoint y: 63, endPoint x: 523, endPoint y: 220, distance: 157.3
click at [523, 220] on img at bounding box center [347, 276] width 445 height 820
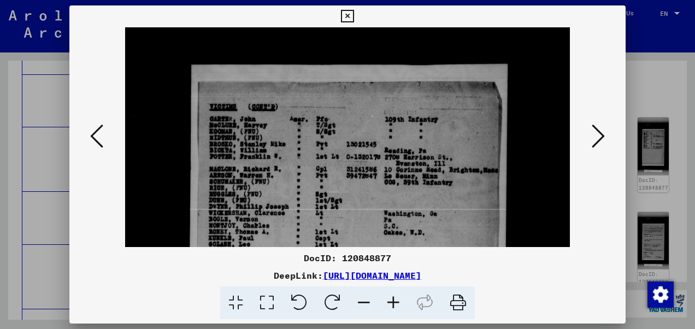
drag, startPoint x: 518, startPoint y: 141, endPoint x: 536, endPoint y: 140, distance: 18.1
click at [536, 140] on img at bounding box center [347, 313] width 445 height 820
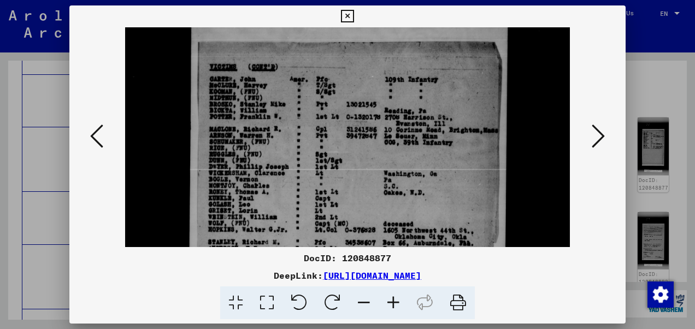
click at [594, 141] on icon at bounding box center [598, 136] width 13 height 26
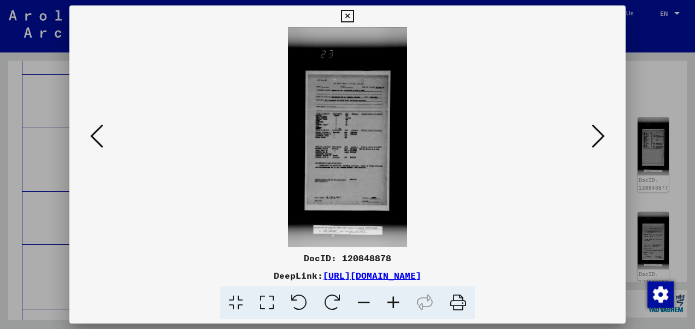
scroll to position [0, 0]
click at [392, 303] on icon at bounding box center [393, 302] width 29 height 33
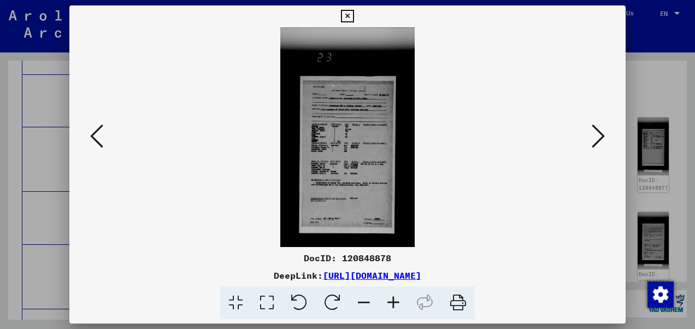
click at [392, 303] on icon at bounding box center [393, 302] width 29 height 33
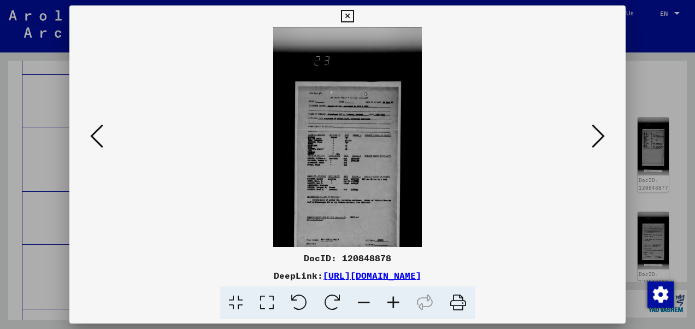
click at [392, 303] on icon at bounding box center [393, 302] width 29 height 33
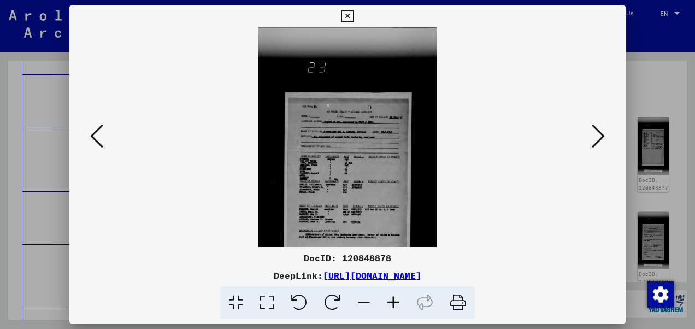
click at [392, 303] on icon at bounding box center [393, 302] width 29 height 33
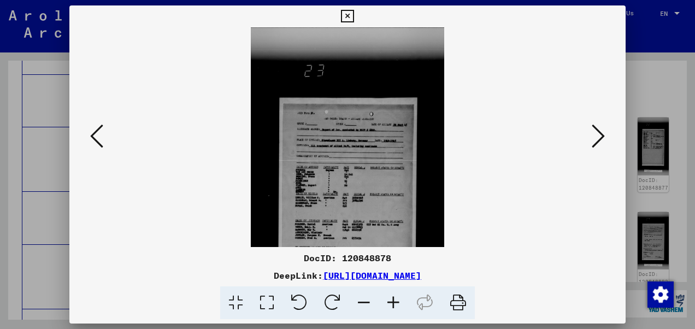
click at [392, 303] on icon at bounding box center [393, 302] width 29 height 33
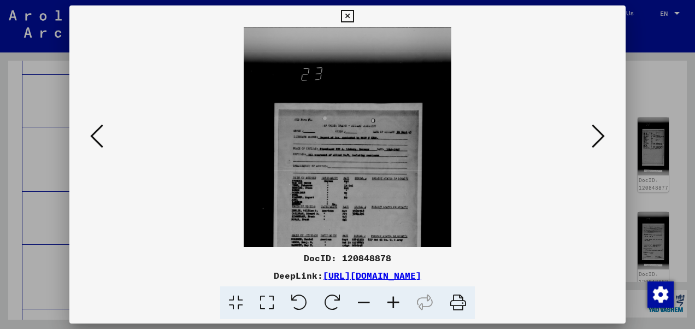
click at [392, 303] on icon at bounding box center [393, 302] width 29 height 33
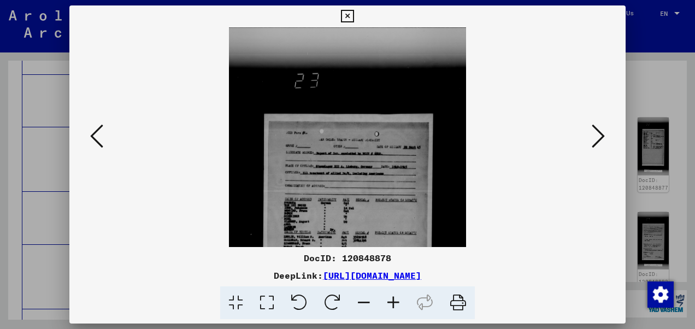
click at [392, 303] on icon at bounding box center [393, 302] width 29 height 33
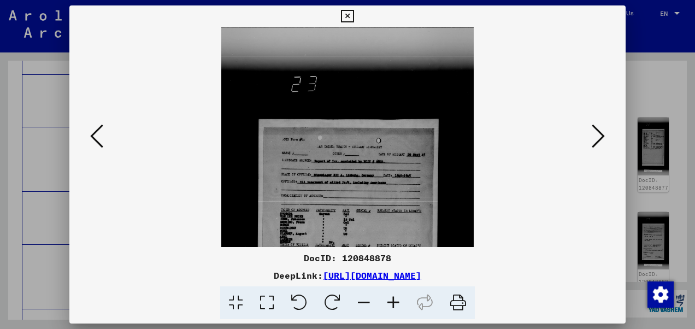
click at [392, 303] on icon at bounding box center [393, 302] width 29 height 33
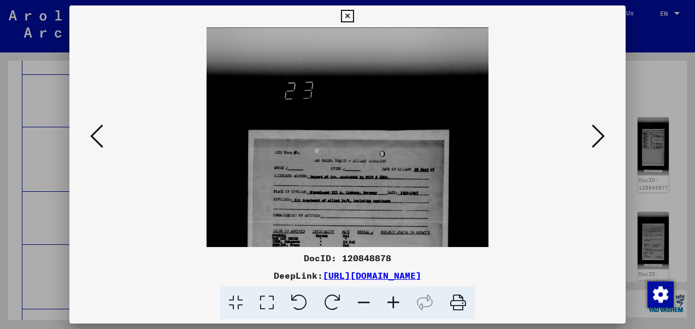
click at [392, 303] on icon at bounding box center [393, 302] width 29 height 33
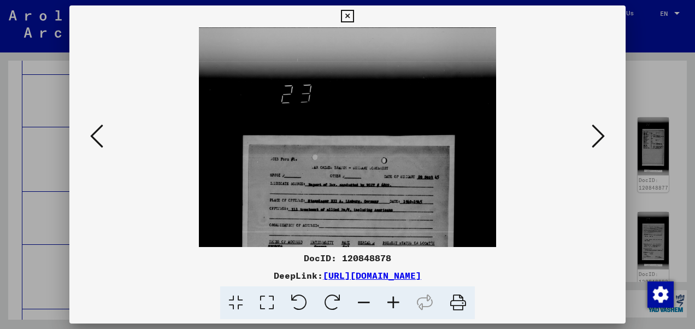
click at [392, 303] on icon at bounding box center [393, 302] width 29 height 33
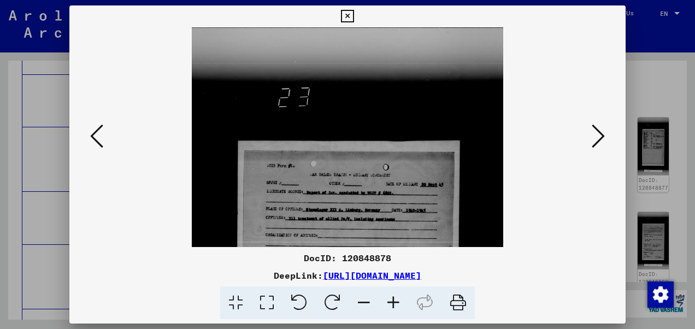
click at [392, 303] on icon at bounding box center [393, 302] width 29 height 33
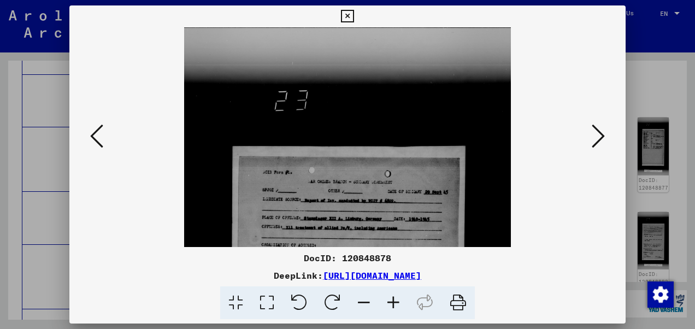
click at [392, 303] on icon at bounding box center [393, 302] width 29 height 33
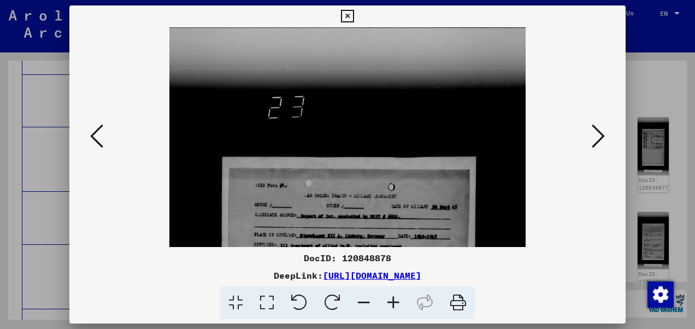
click at [392, 303] on icon at bounding box center [393, 302] width 29 height 33
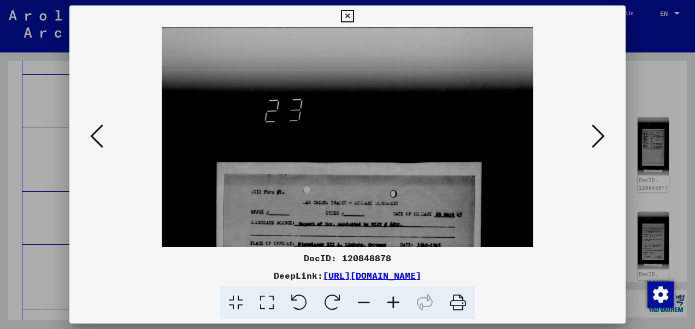
click at [392, 303] on icon at bounding box center [393, 302] width 29 height 33
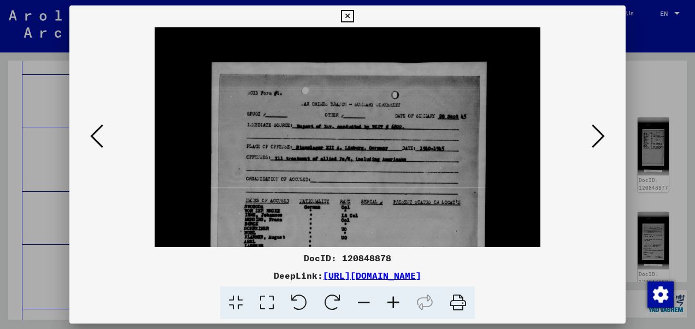
scroll to position [109, 0]
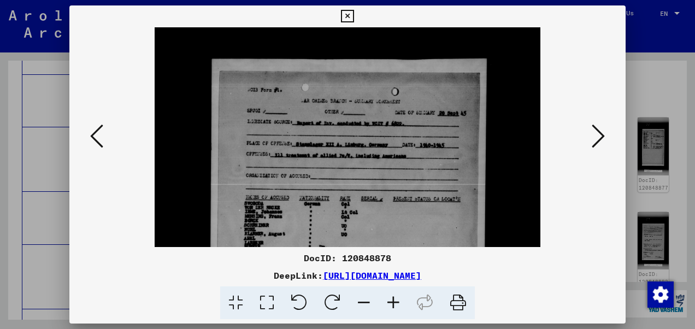
drag, startPoint x: 341, startPoint y: 210, endPoint x: 324, endPoint y: 103, distance: 108.4
click at [324, 103] on img at bounding box center [348, 274] width 386 height 711
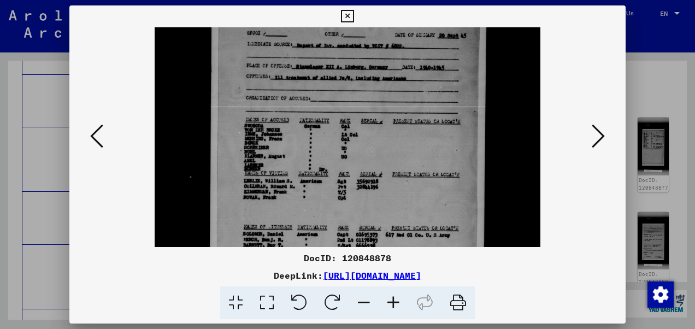
scroll to position [191, 0]
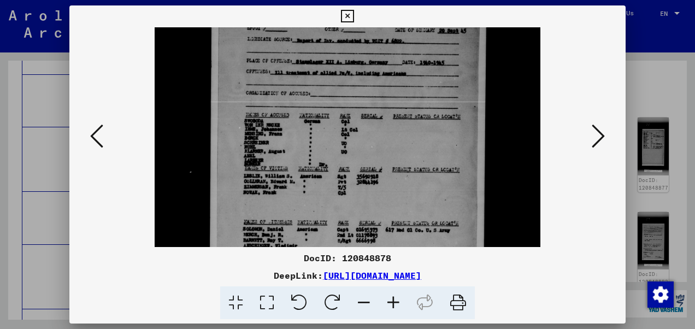
drag, startPoint x: 348, startPoint y: 167, endPoint x: 322, endPoint y: 85, distance: 85.5
click at [322, 85] on img at bounding box center [348, 191] width 386 height 711
click at [389, 305] on icon at bounding box center [393, 302] width 29 height 33
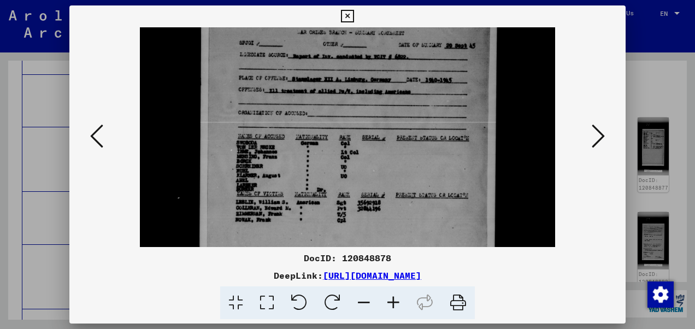
click at [389, 305] on icon at bounding box center [393, 302] width 29 height 33
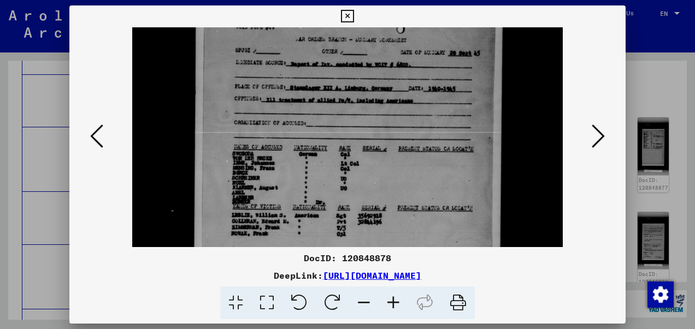
click at [389, 305] on icon at bounding box center [393, 302] width 29 height 33
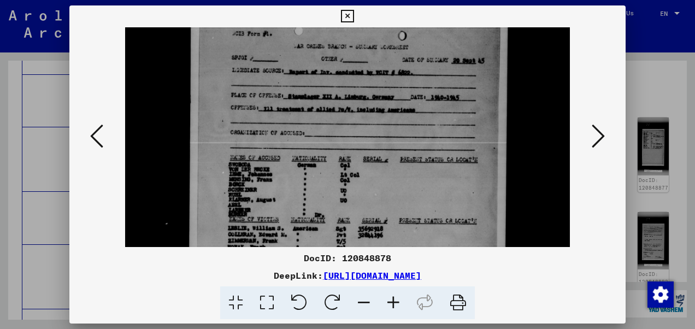
click at [389, 305] on icon at bounding box center [393, 302] width 29 height 33
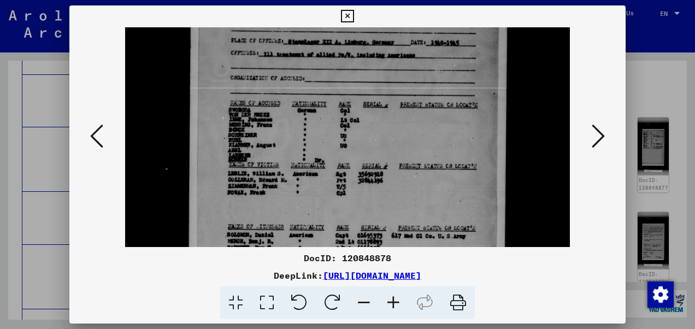
scroll to position [247, 0]
drag, startPoint x: 364, startPoint y: 186, endPoint x: 365, endPoint y: 131, distance: 55.2
click at [365, 131] on img at bounding box center [347, 190] width 445 height 820
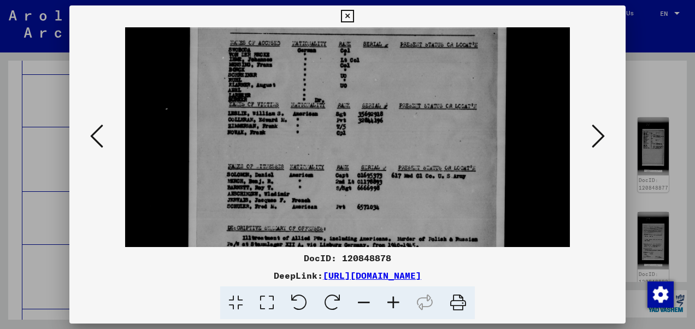
scroll to position [308, 0]
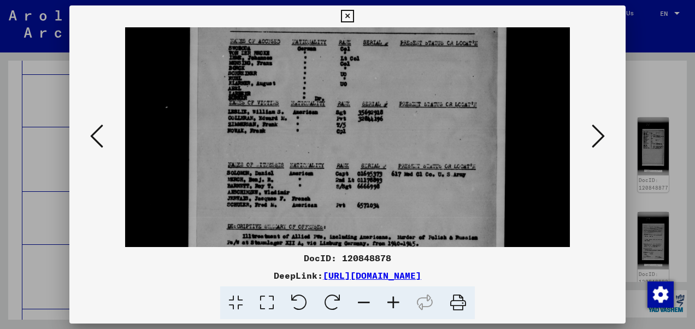
drag, startPoint x: 405, startPoint y: 180, endPoint x: 396, endPoint y: 121, distance: 59.7
click at [396, 121] on img at bounding box center [347, 130] width 445 height 820
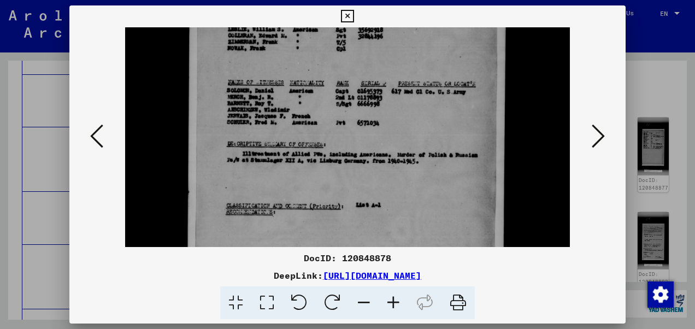
scroll to position [391, 0]
drag, startPoint x: 395, startPoint y: 156, endPoint x: 380, endPoint y: 74, distance: 83.5
click at [380, 74] on img at bounding box center [347, 47] width 445 height 820
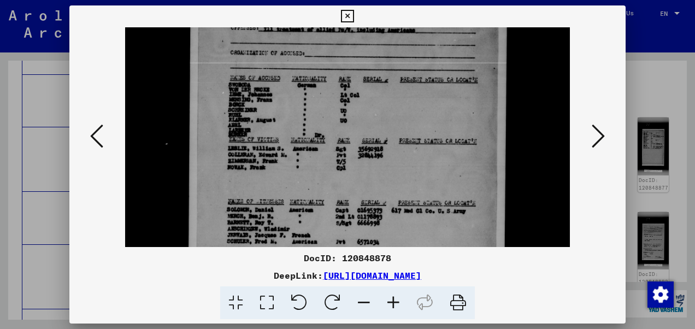
drag, startPoint x: 377, startPoint y: 63, endPoint x: 406, endPoint y: 190, distance: 130.6
click at [406, 190] on img at bounding box center [347, 166] width 445 height 820
click at [391, 303] on icon at bounding box center [393, 302] width 29 height 33
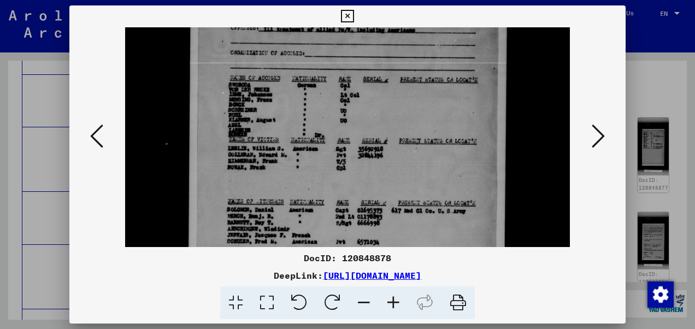
click at [391, 303] on icon at bounding box center [393, 302] width 29 height 33
click at [345, 10] on icon at bounding box center [347, 16] width 13 height 13
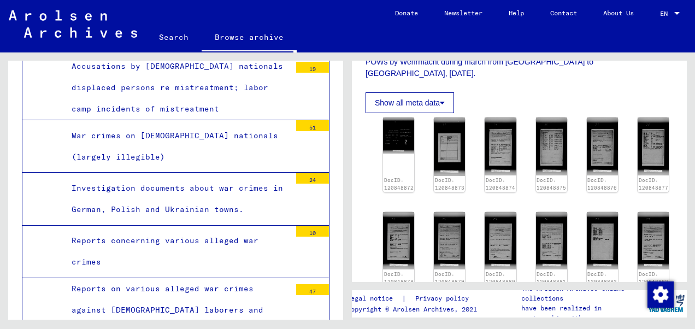
scroll to position [28600, 0]
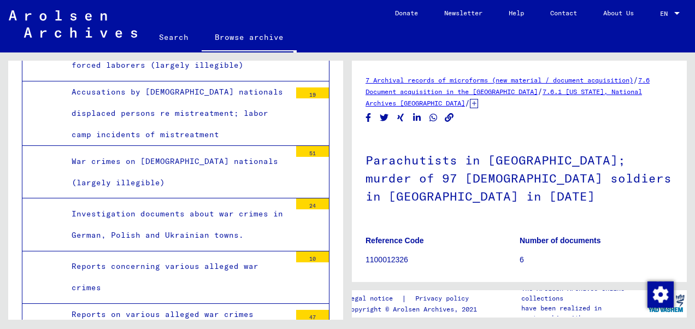
click at [494, 91] on link "7.6 Document acquisition in the [GEOGRAPHIC_DATA]" at bounding box center [507, 86] width 284 height 20
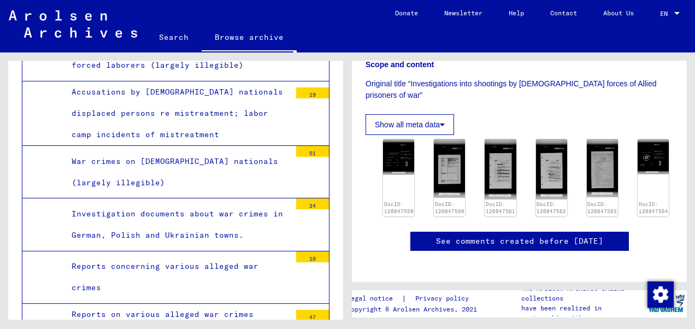
scroll to position [235, 0]
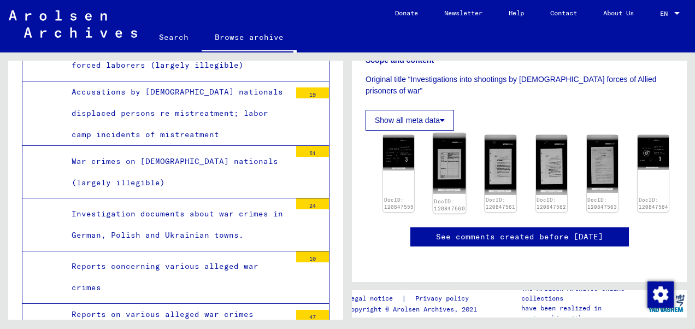
click at [447, 139] on img at bounding box center [449, 163] width 33 height 61
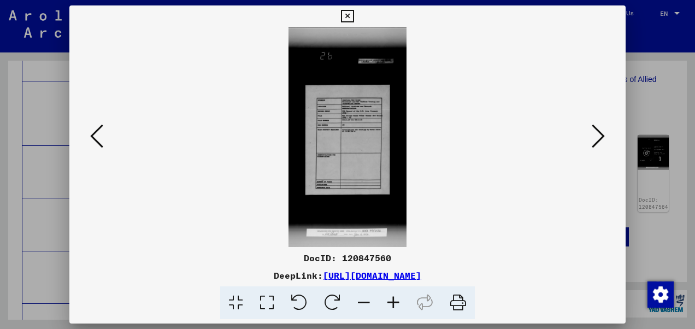
click at [391, 302] on icon at bounding box center [393, 302] width 29 height 33
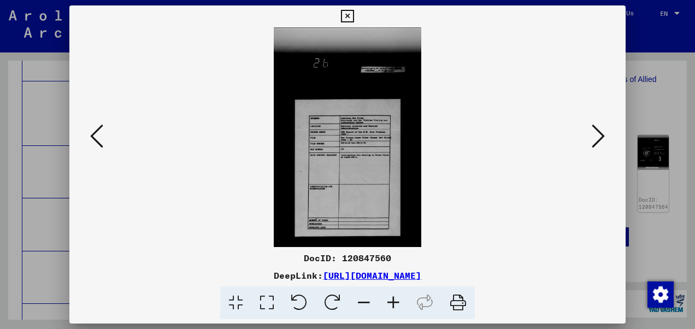
click at [391, 302] on icon at bounding box center [393, 302] width 29 height 33
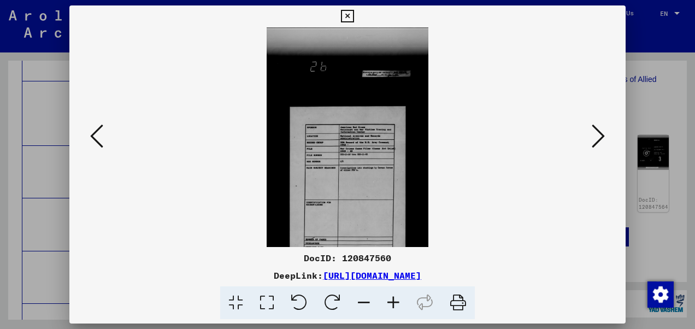
click at [391, 302] on icon at bounding box center [393, 302] width 29 height 33
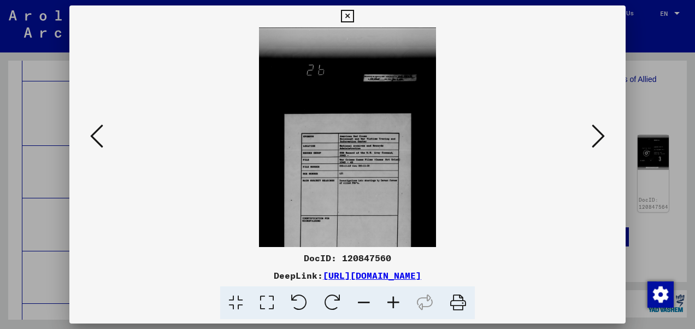
click at [391, 302] on icon at bounding box center [393, 302] width 29 height 33
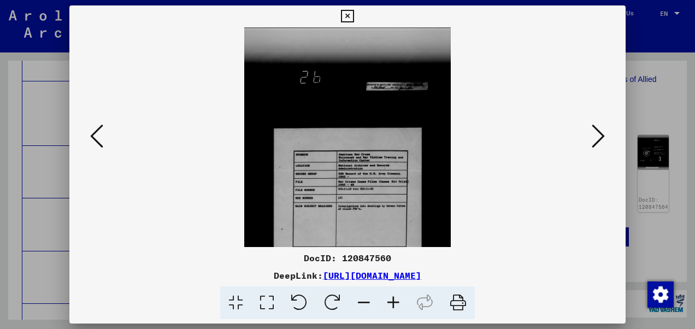
click at [391, 302] on icon at bounding box center [393, 302] width 29 height 33
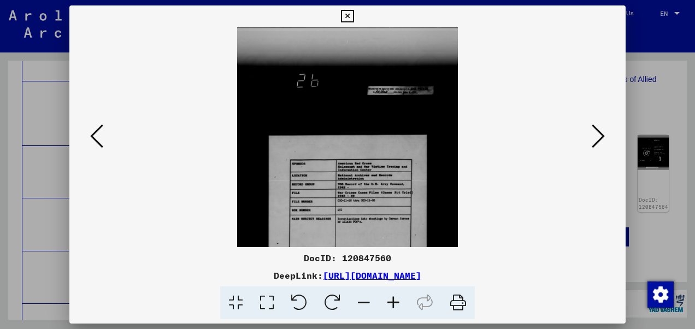
click at [391, 302] on icon at bounding box center [393, 302] width 29 height 33
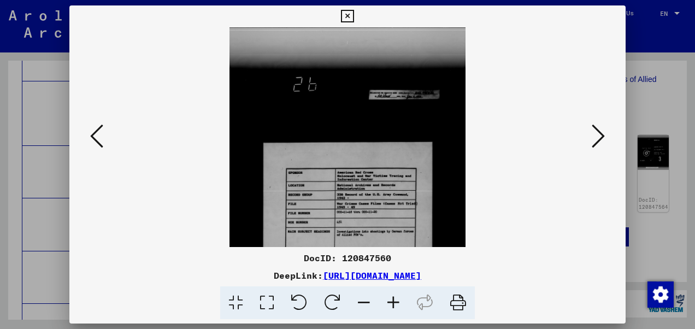
click at [391, 302] on icon at bounding box center [393, 302] width 29 height 33
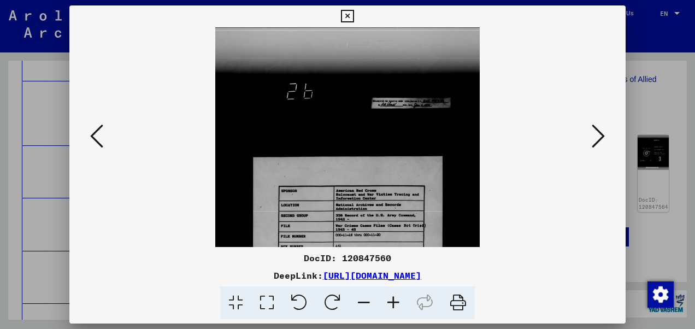
click at [391, 302] on icon at bounding box center [393, 302] width 29 height 33
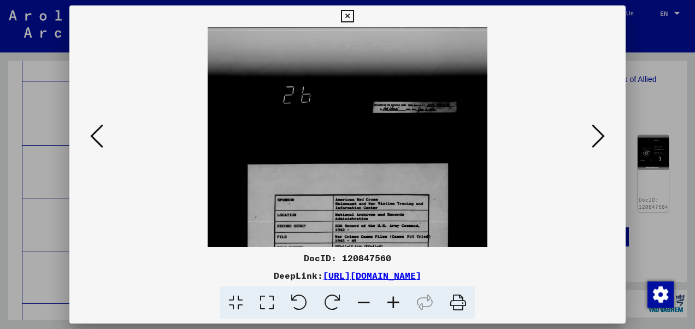
click at [391, 302] on icon at bounding box center [393, 302] width 29 height 33
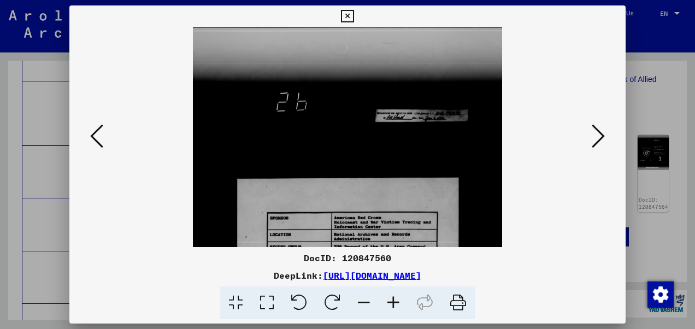
click at [391, 302] on icon at bounding box center [393, 302] width 29 height 33
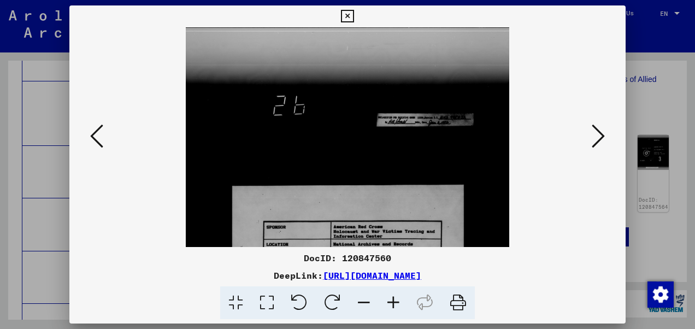
click at [391, 302] on icon at bounding box center [393, 302] width 29 height 33
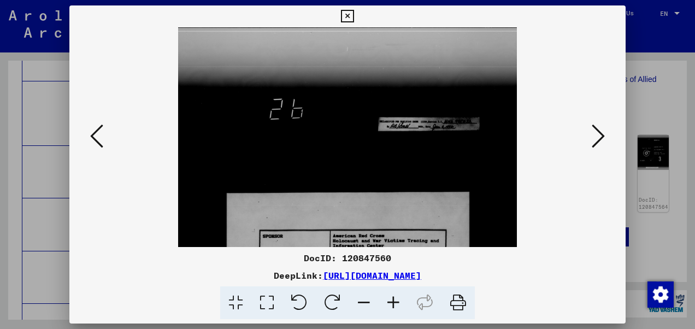
click at [391, 302] on icon at bounding box center [393, 302] width 29 height 33
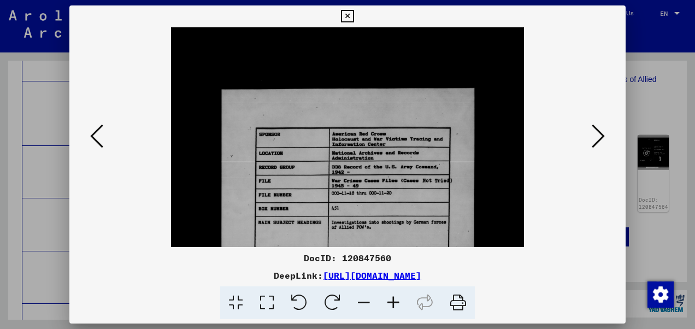
drag, startPoint x: 335, startPoint y: 208, endPoint x: 312, endPoint y: 97, distance: 112.7
click at [312, 97] on img at bounding box center [347, 244] width 353 height 657
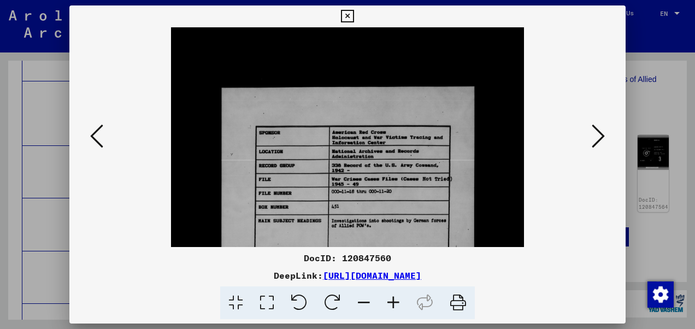
click at [395, 305] on icon at bounding box center [393, 302] width 29 height 33
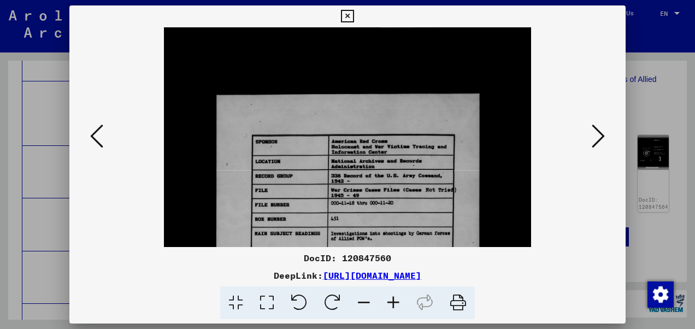
click at [395, 305] on icon at bounding box center [393, 302] width 29 height 33
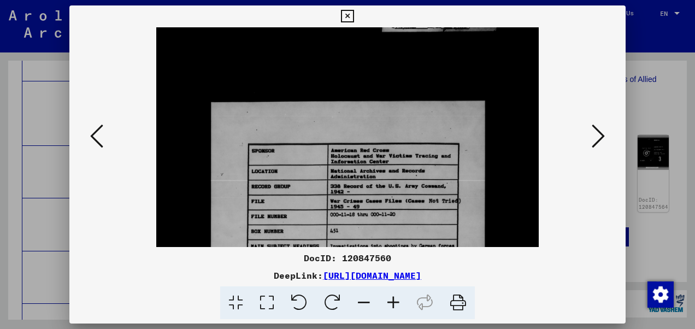
click at [395, 305] on icon at bounding box center [393, 302] width 29 height 33
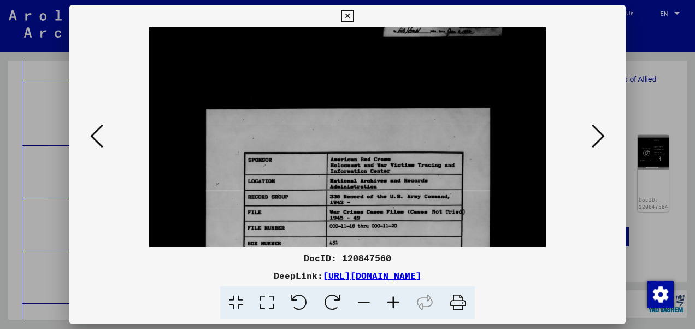
click at [395, 305] on icon at bounding box center [393, 302] width 29 height 33
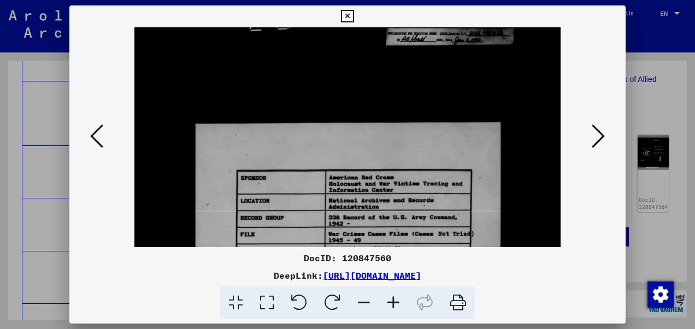
click at [395, 305] on icon at bounding box center [393, 302] width 29 height 33
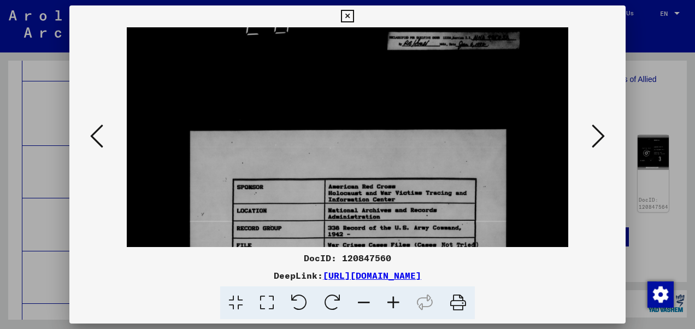
click at [395, 305] on icon at bounding box center [393, 302] width 29 height 33
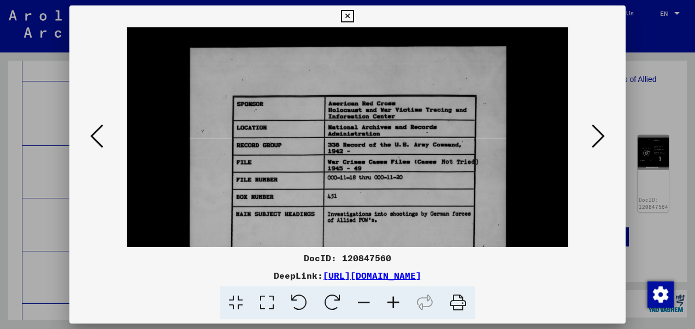
scroll to position [196, 0]
drag, startPoint x: 368, startPoint y: 209, endPoint x: 363, endPoint y: 128, distance: 81.0
click at [363, 128] on img at bounding box center [347, 241] width 441 height 820
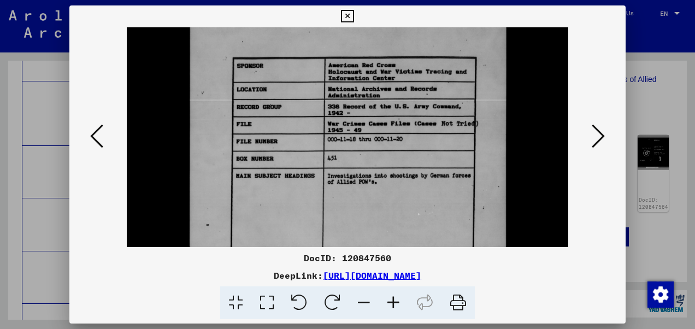
scroll to position [235, 0]
drag, startPoint x: 364, startPoint y: 159, endPoint x: 355, endPoint y: 122, distance: 38.3
click at [355, 122] on img at bounding box center [347, 202] width 441 height 820
click at [600, 134] on icon at bounding box center [598, 136] width 13 height 26
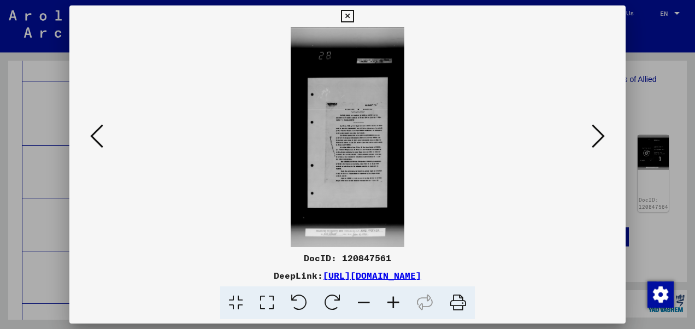
scroll to position [0, 0]
click at [394, 300] on icon at bounding box center [393, 302] width 29 height 33
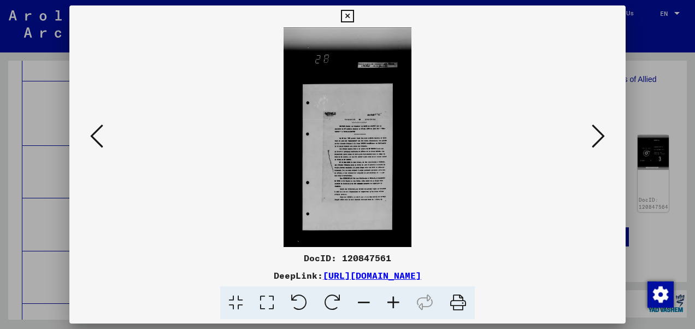
click at [394, 300] on icon at bounding box center [393, 302] width 29 height 33
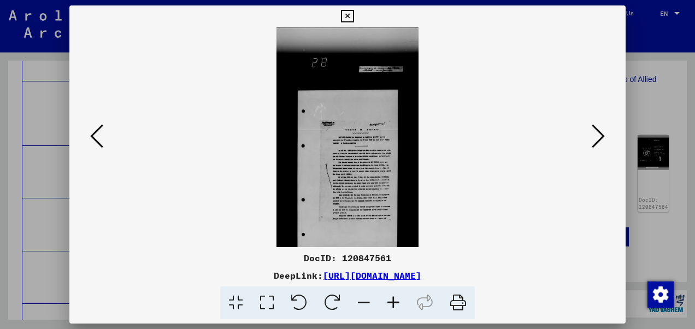
click at [394, 300] on icon at bounding box center [393, 302] width 29 height 33
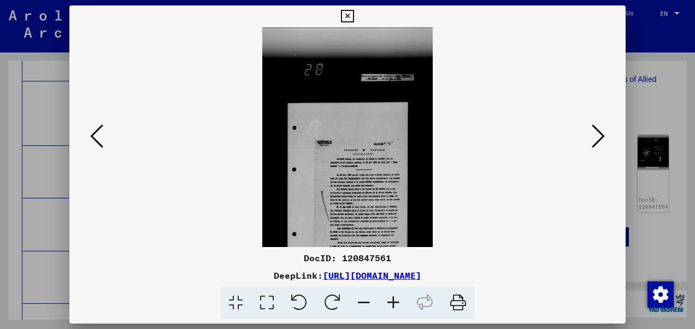
click at [394, 300] on icon at bounding box center [393, 302] width 29 height 33
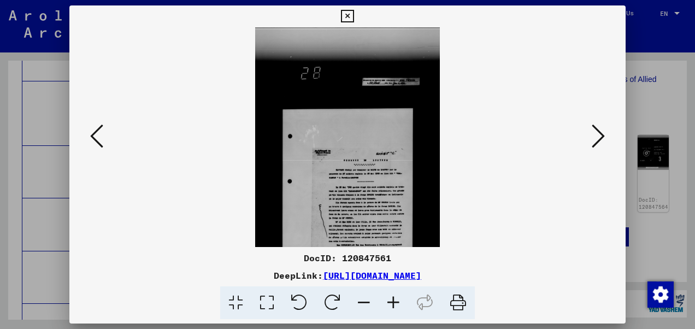
click at [394, 300] on icon at bounding box center [393, 302] width 29 height 33
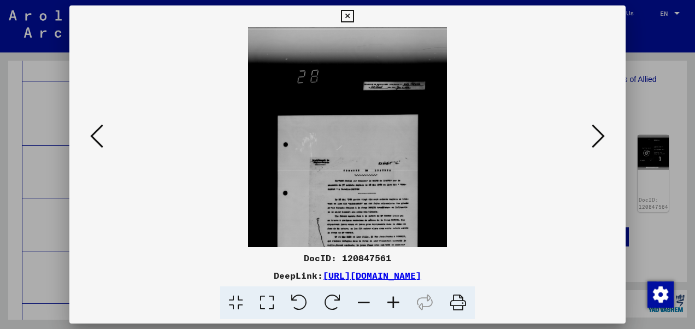
click at [394, 300] on icon at bounding box center [393, 302] width 29 height 33
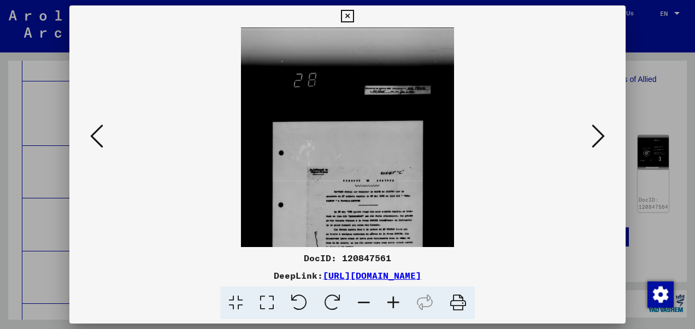
click at [394, 300] on icon at bounding box center [393, 302] width 29 height 33
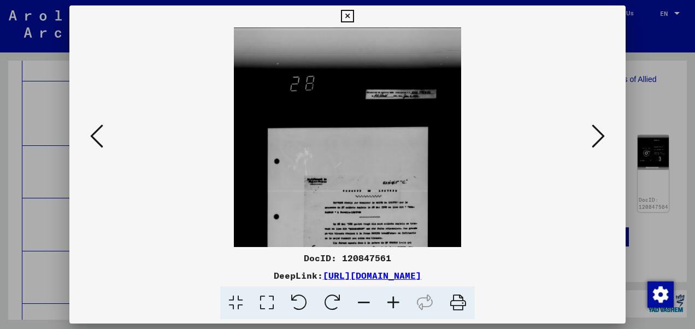
click at [394, 300] on icon at bounding box center [393, 302] width 29 height 33
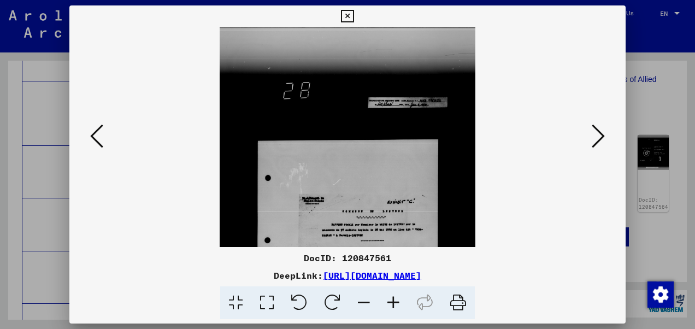
click at [394, 300] on icon at bounding box center [393, 302] width 29 height 33
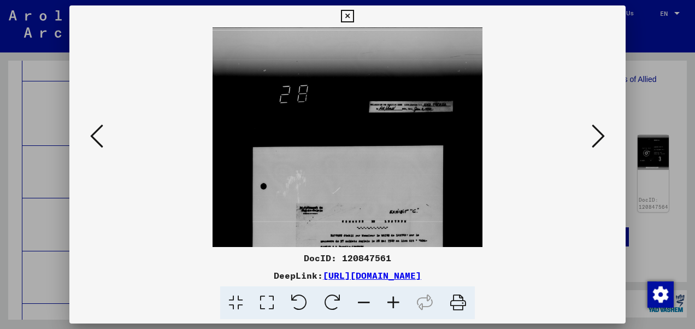
click at [394, 300] on icon at bounding box center [393, 302] width 29 height 33
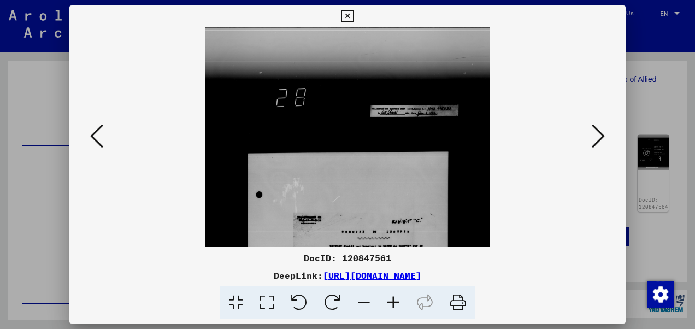
click at [394, 300] on icon at bounding box center [393, 302] width 29 height 33
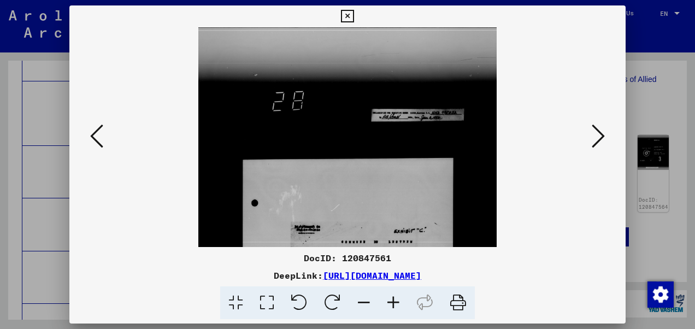
click at [394, 300] on icon at bounding box center [393, 302] width 29 height 33
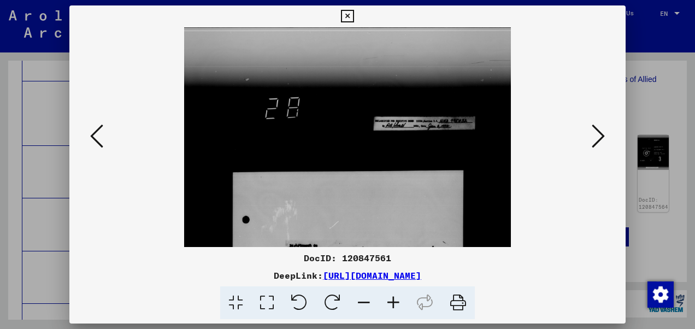
click at [394, 300] on icon at bounding box center [393, 302] width 29 height 33
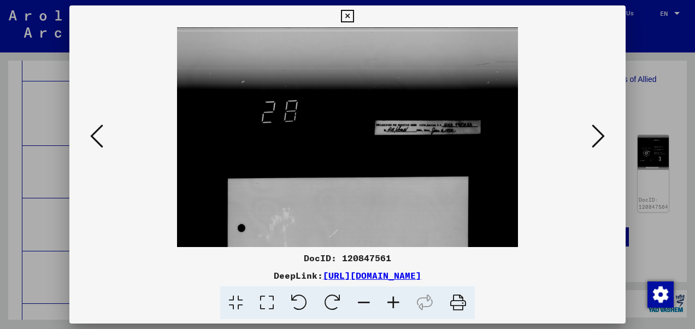
click at [394, 300] on icon at bounding box center [393, 302] width 29 height 33
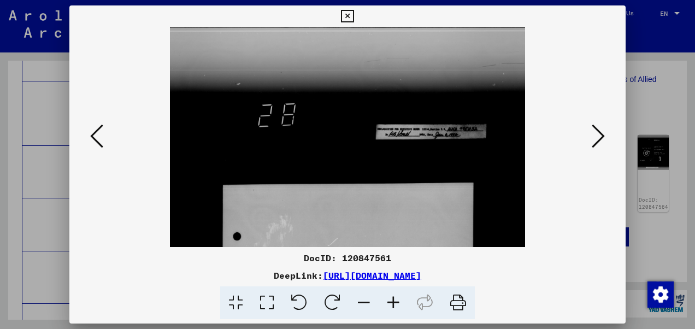
click at [394, 300] on icon at bounding box center [393, 302] width 29 height 33
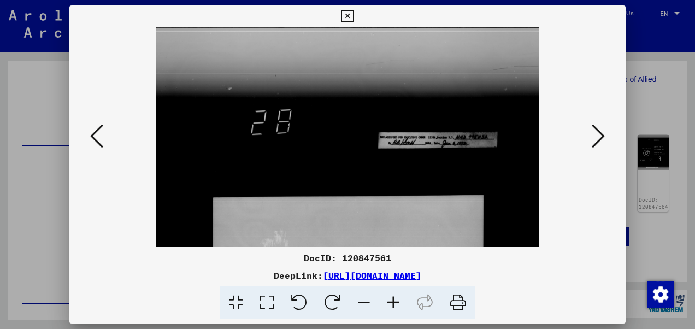
click at [394, 300] on icon at bounding box center [393, 302] width 29 height 33
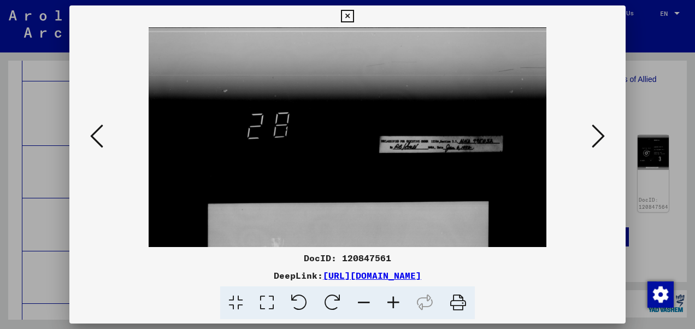
click at [394, 300] on icon at bounding box center [393, 302] width 29 height 33
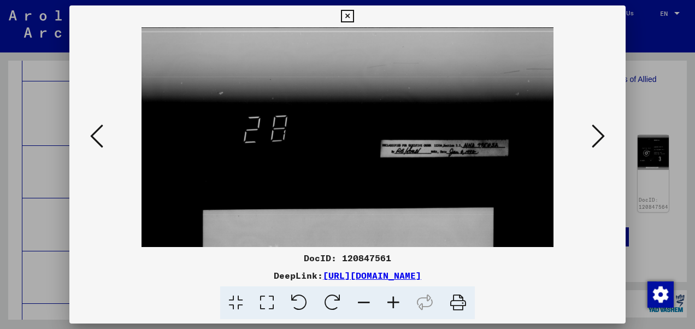
click at [394, 300] on icon at bounding box center [393, 302] width 29 height 33
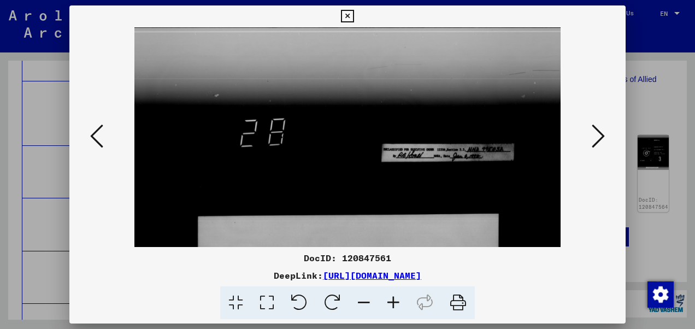
click at [394, 300] on icon at bounding box center [393, 302] width 29 height 33
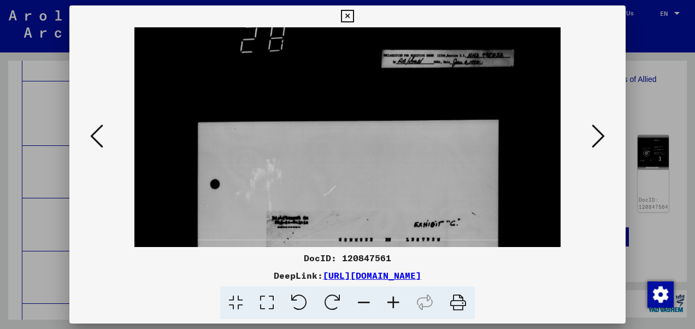
drag, startPoint x: 345, startPoint y: 217, endPoint x: 337, endPoint y: 109, distance: 108.5
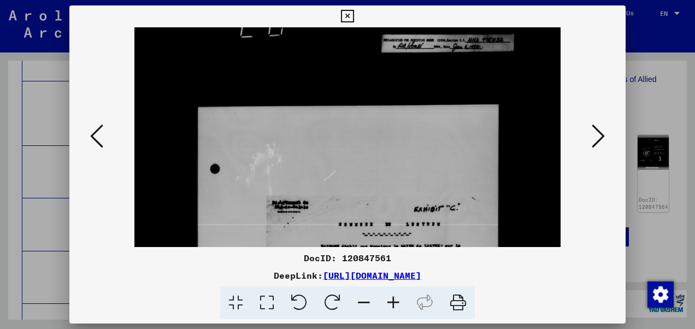
click at [337, 109] on img at bounding box center [347, 328] width 426 height 820
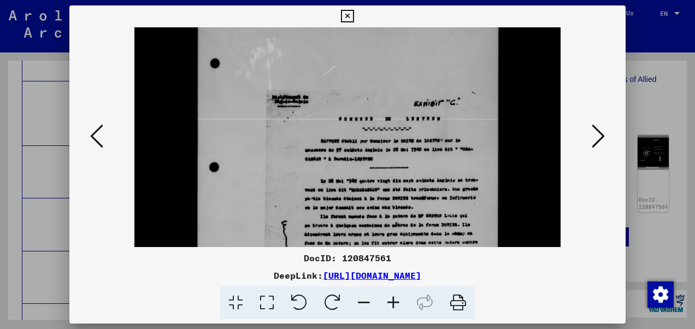
scroll to position [221, 0]
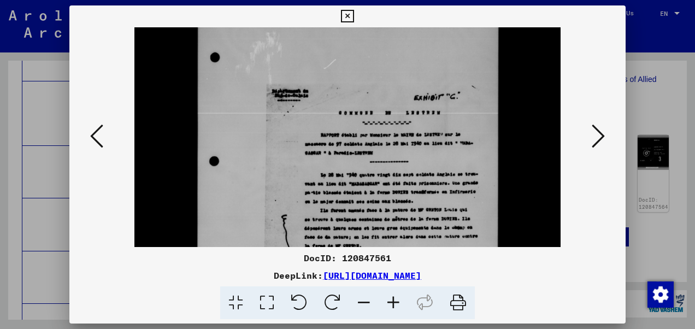
drag, startPoint x: 340, startPoint y: 169, endPoint x: 322, endPoint y: 58, distance: 111.8
click at [322, 58] on img at bounding box center [347, 217] width 426 height 820
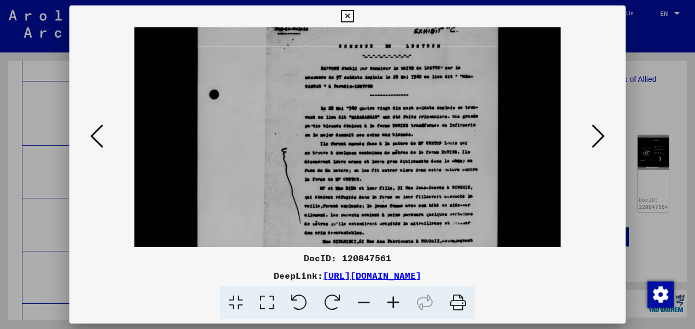
scroll to position [299, 0]
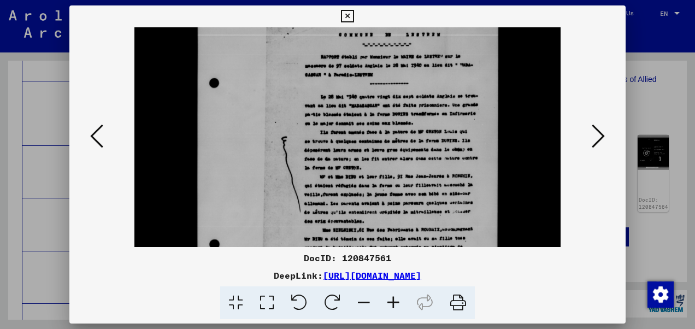
drag, startPoint x: 336, startPoint y: 137, endPoint x: 336, endPoint y: 60, distance: 76.5
click at [336, 60] on img at bounding box center [347, 139] width 426 height 820
click at [392, 297] on icon at bounding box center [393, 302] width 29 height 33
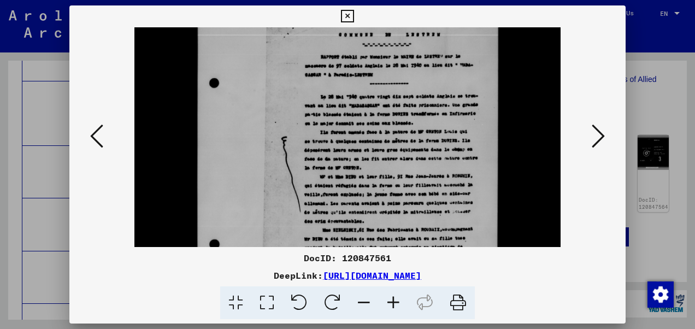
click at [392, 297] on icon at bounding box center [393, 302] width 29 height 33
click at [346, 15] on icon at bounding box center [347, 16] width 13 height 13
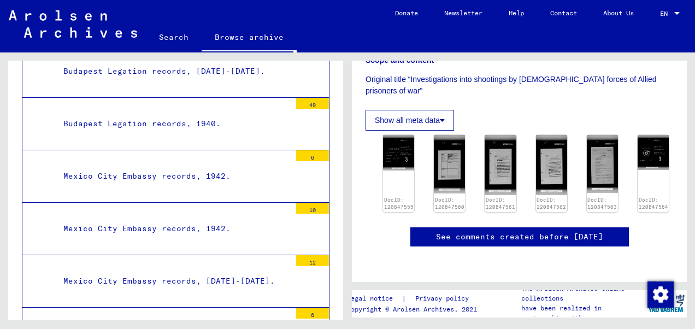
scroll to position [73867, 0]
